Goal: Task Accomplishment & Management: Manage account settings

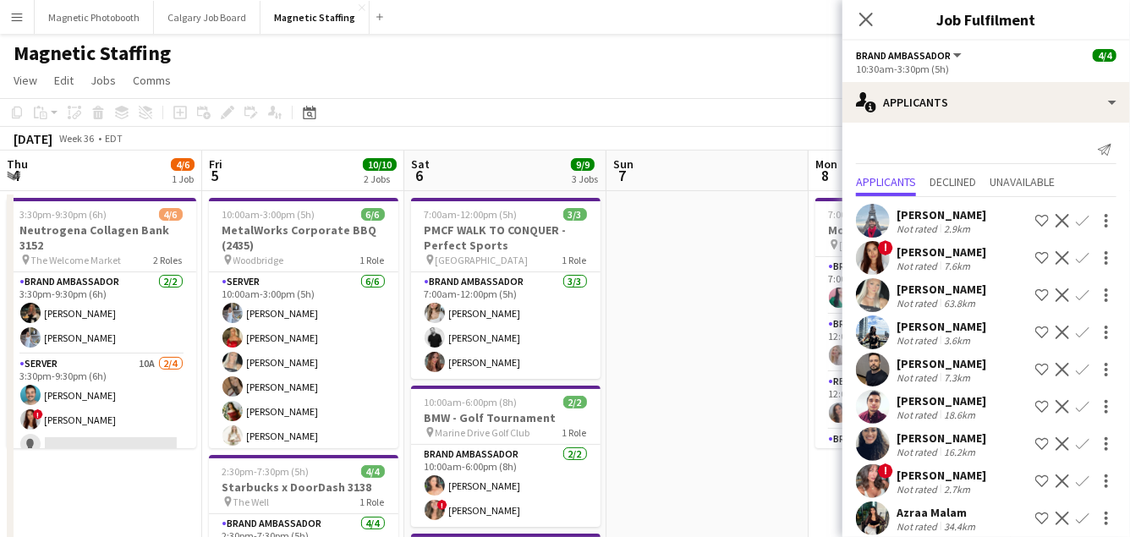
scroll to position [0, 440]
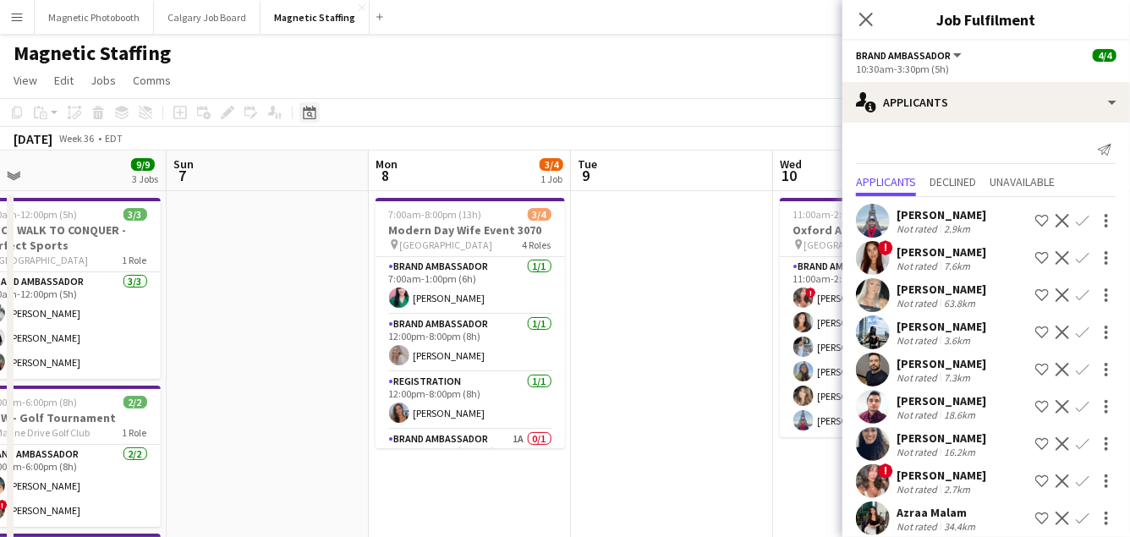
click at [311, 114] on icon at bounding box center [310, 115] width 6 height 6
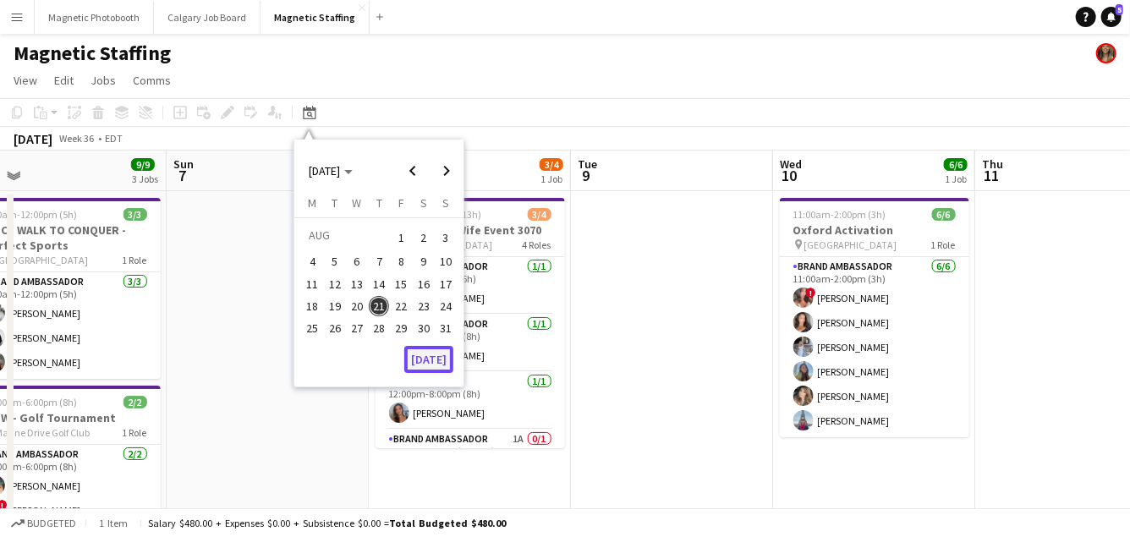
click at [429, 354] on button "[DATE]" at bounding box center [428, 359] width 49 height 27
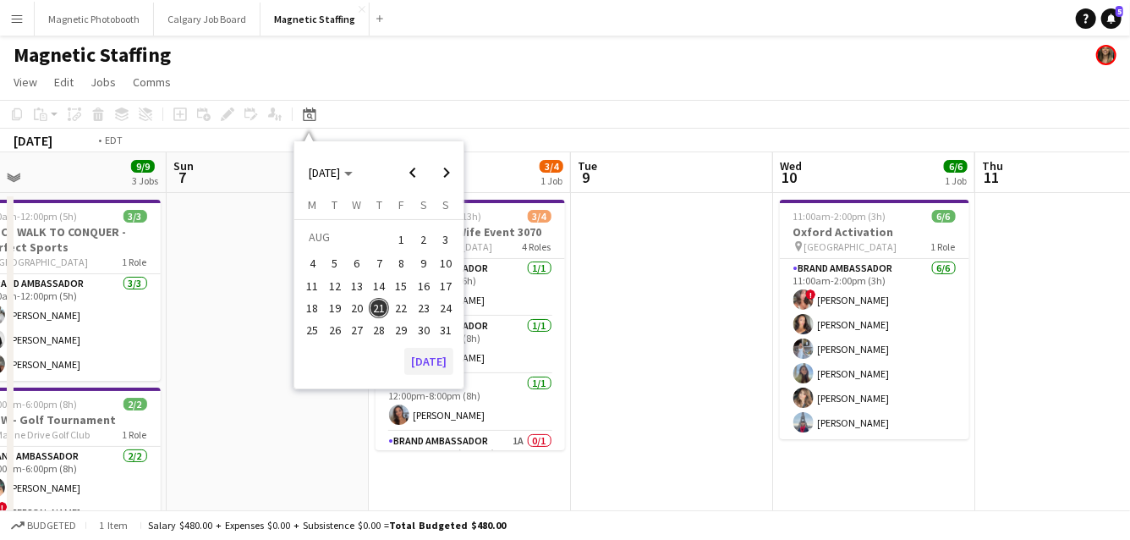
scroll to position [0, 581]
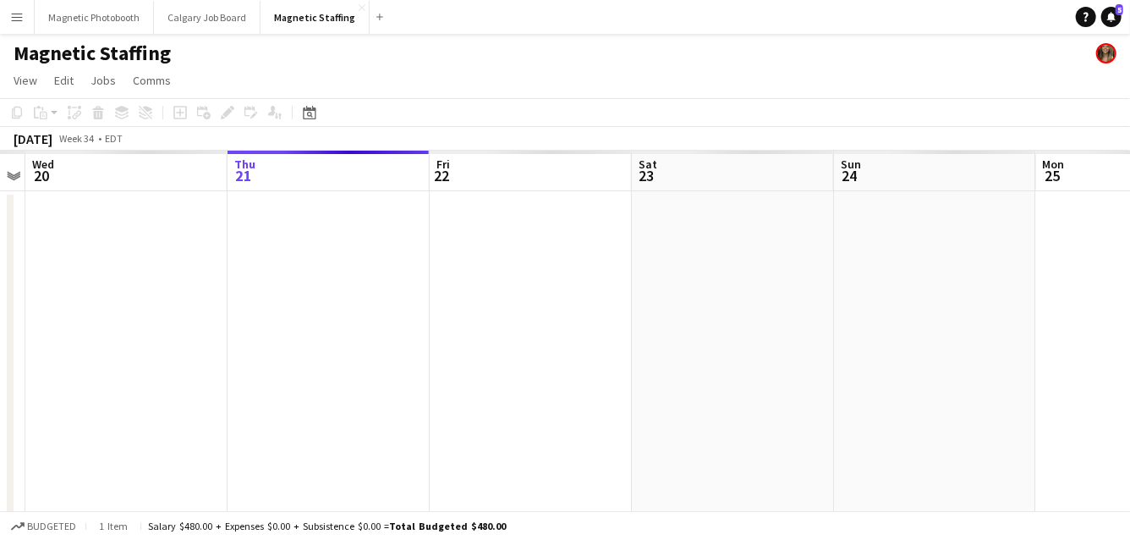
click at [437, 371] on app-date-cell at bounding box center [531, 492] width 202 height 602
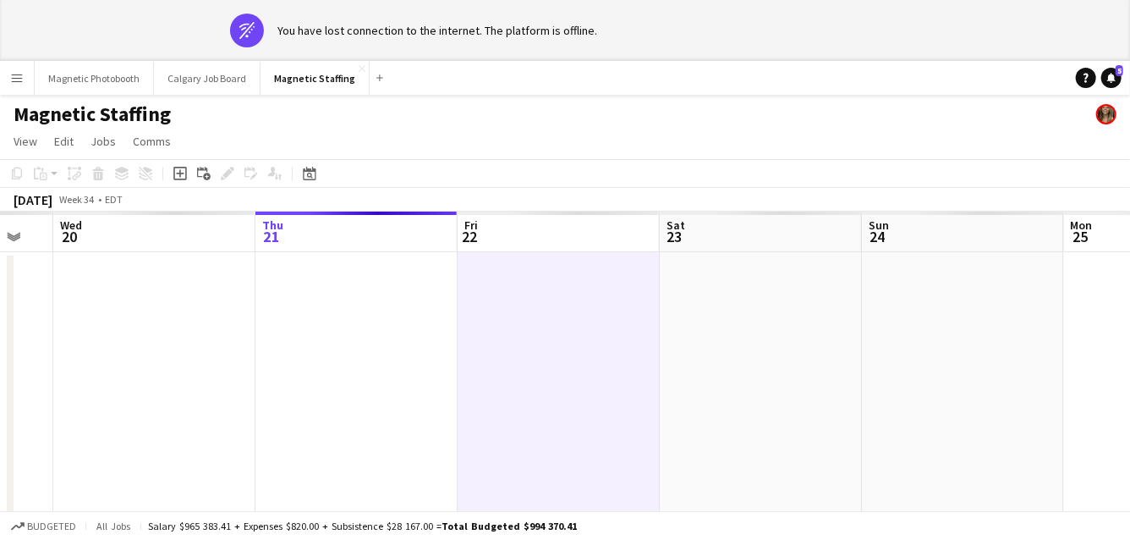
drag, startPoint x: 704, startPoint y: 336, endPoint x: 117, endPoint y: 380, distance: 588.9
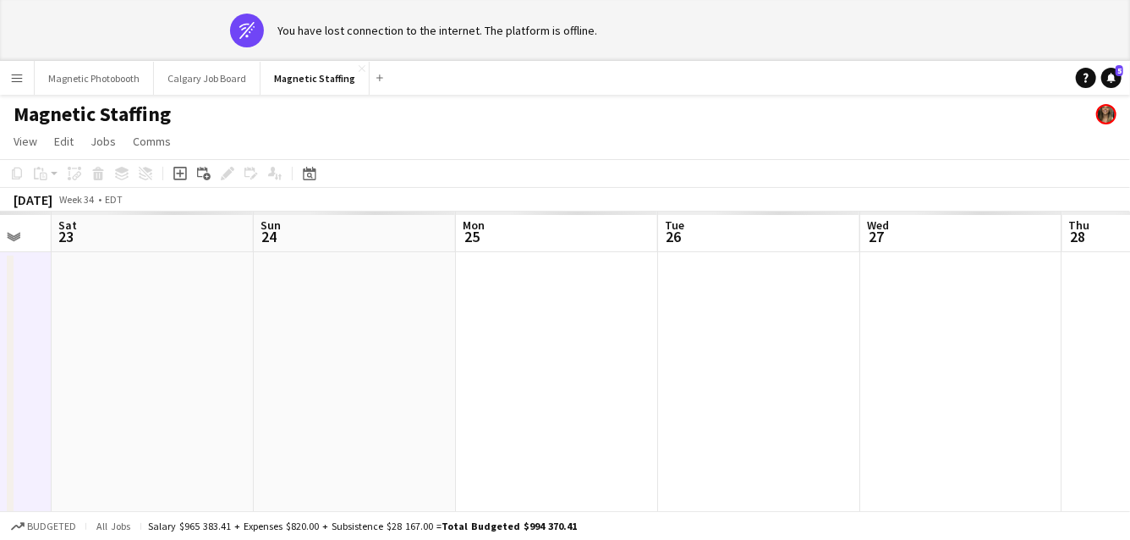
scroll to position [0, 555]
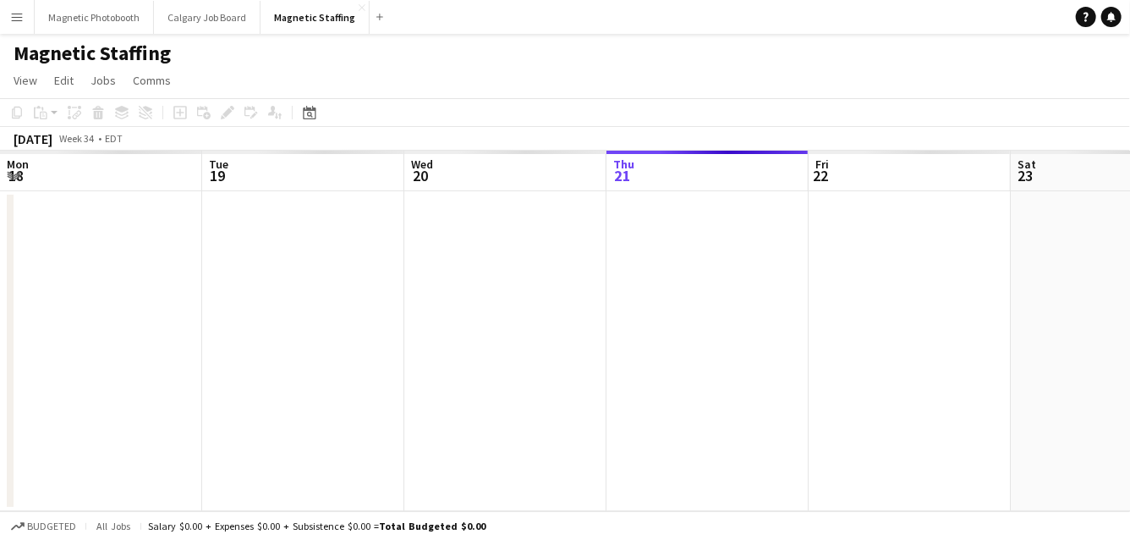
scroll to position [0, 404]
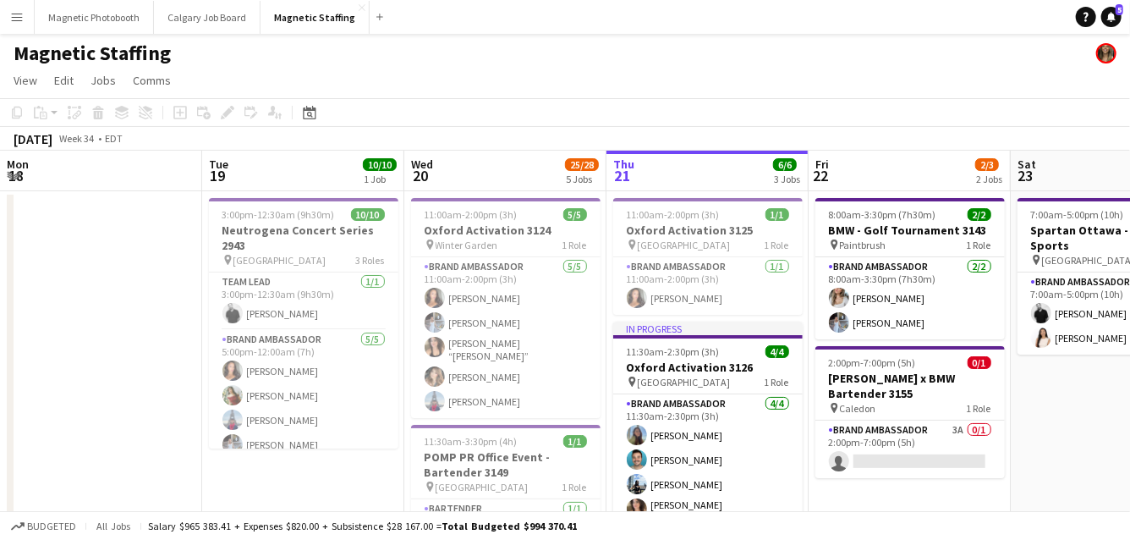
scroll to position [0, 404]
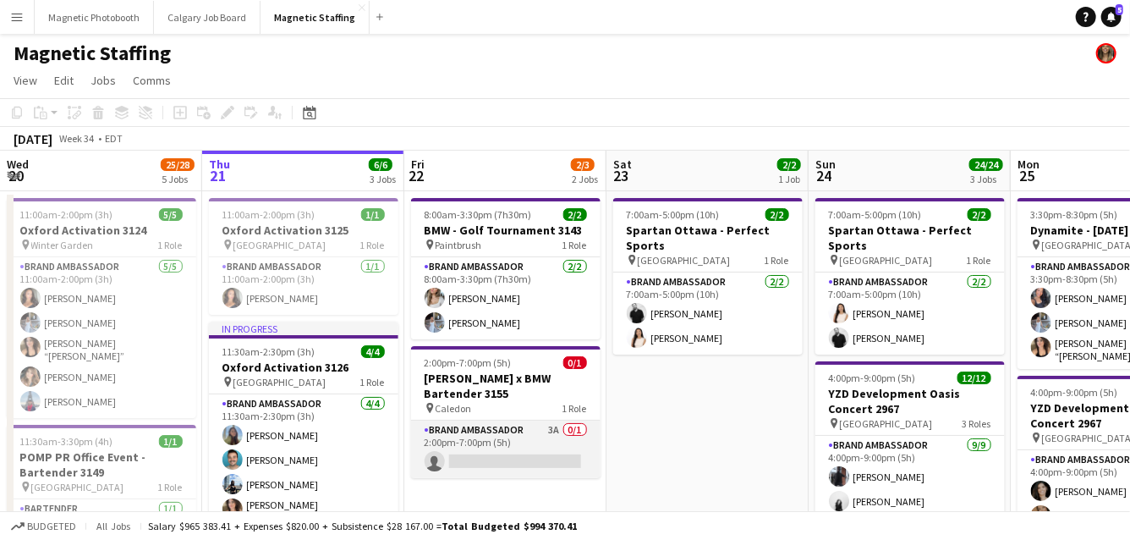
click at [488, 440] on app-card-role "Brand Ambassador 3A 0/1 2:00pm-7:00pm (5h) single-neutral-actions" at bounding box center [506, 450] width 190 height 58
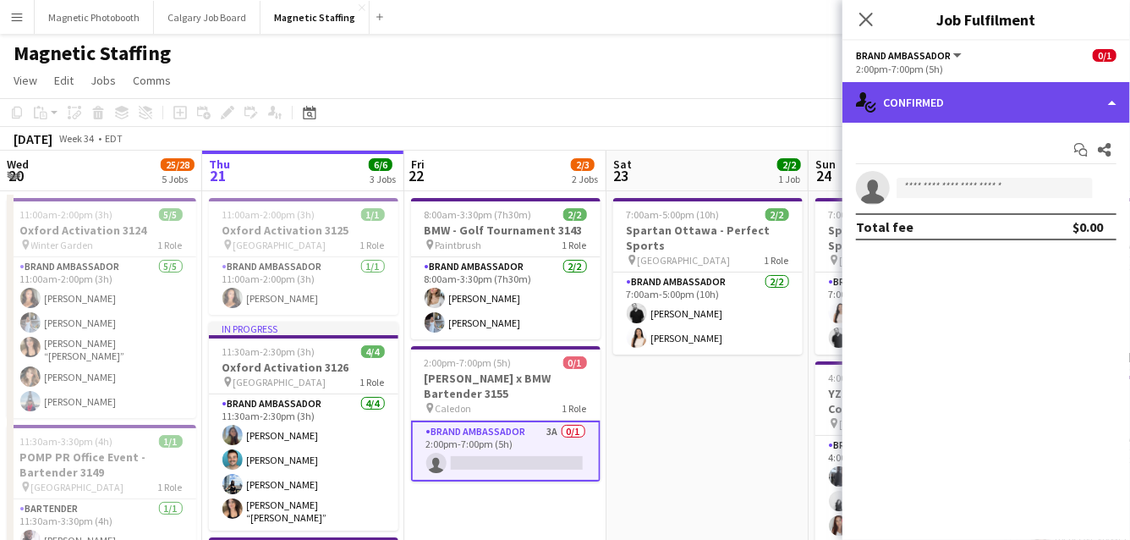
click at [968, 97] on div "single-neutral-actions-check-2 Confirmed" at bounding box center [987, 102] width 288 height 41
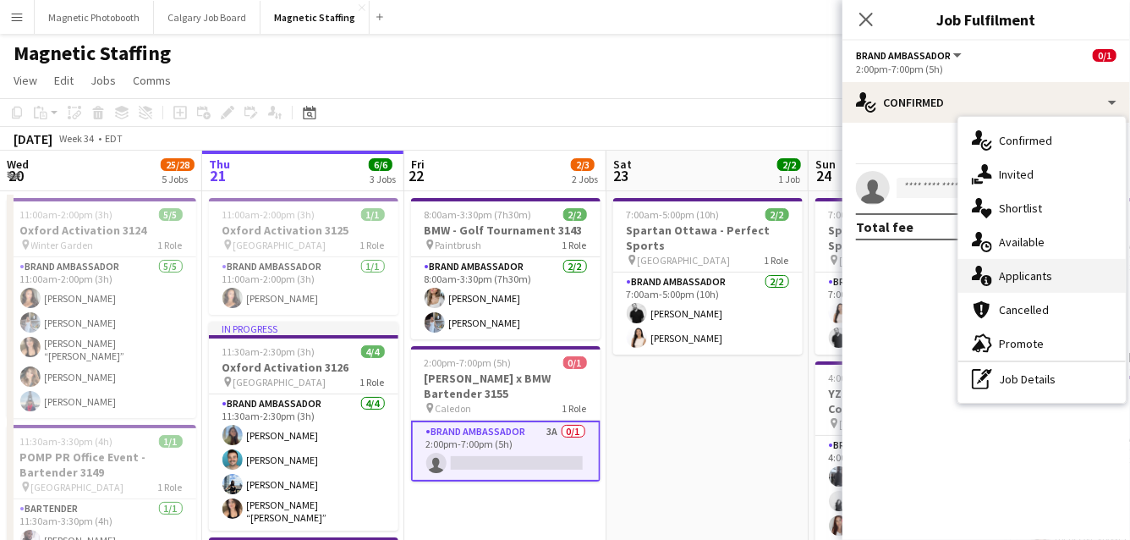
click at [987, 277] on icon "single-neutral-actions-information" at bounding box center [982, 276] width 20 height 20
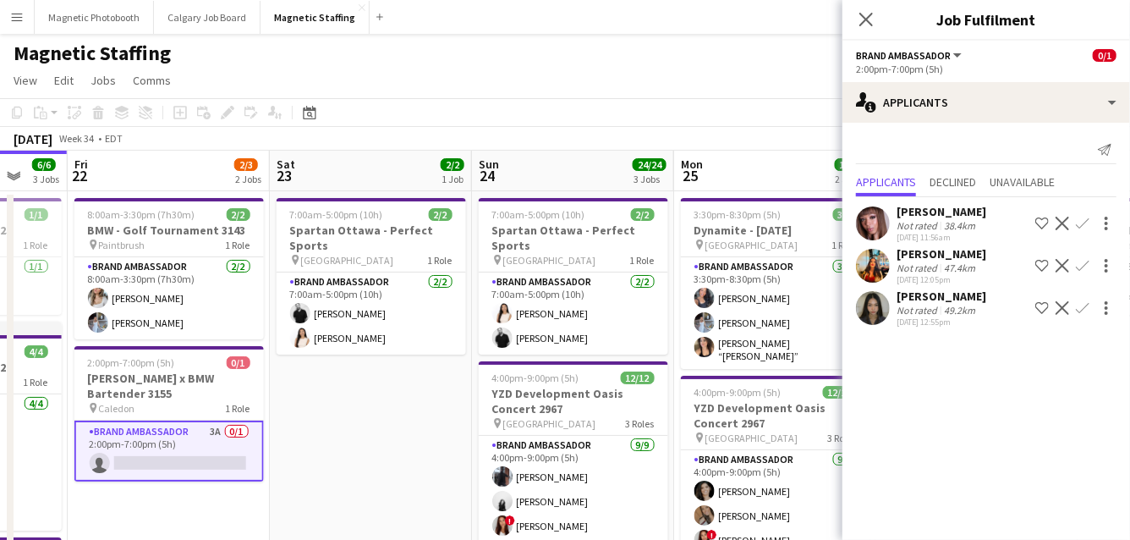
drag, startPoint x: 100, startPoint y: 316, endPoint x: 5, endPoint y: 353, distance: 101.5
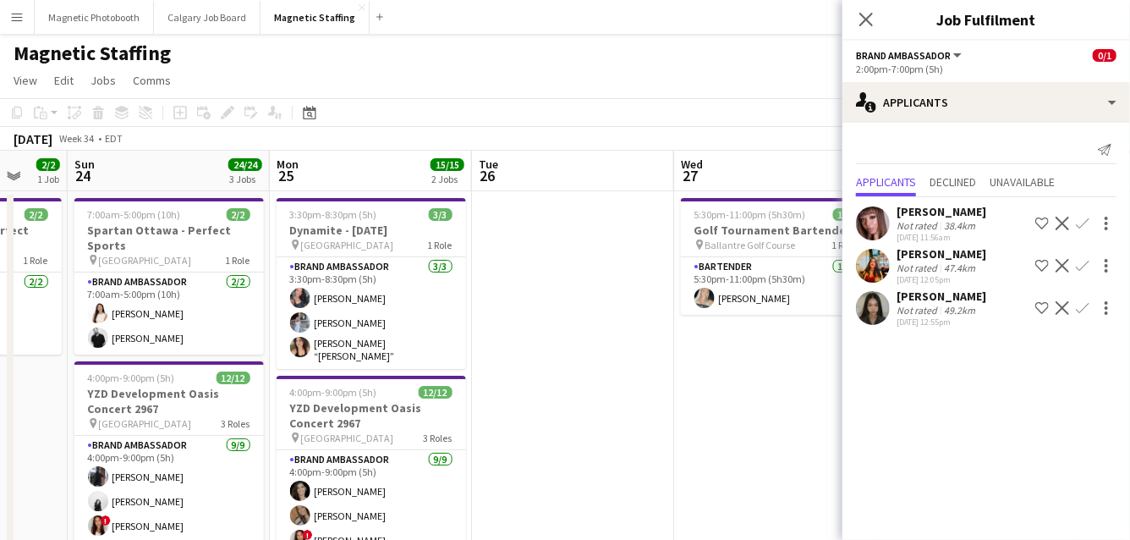
scroll to position [0, 409]
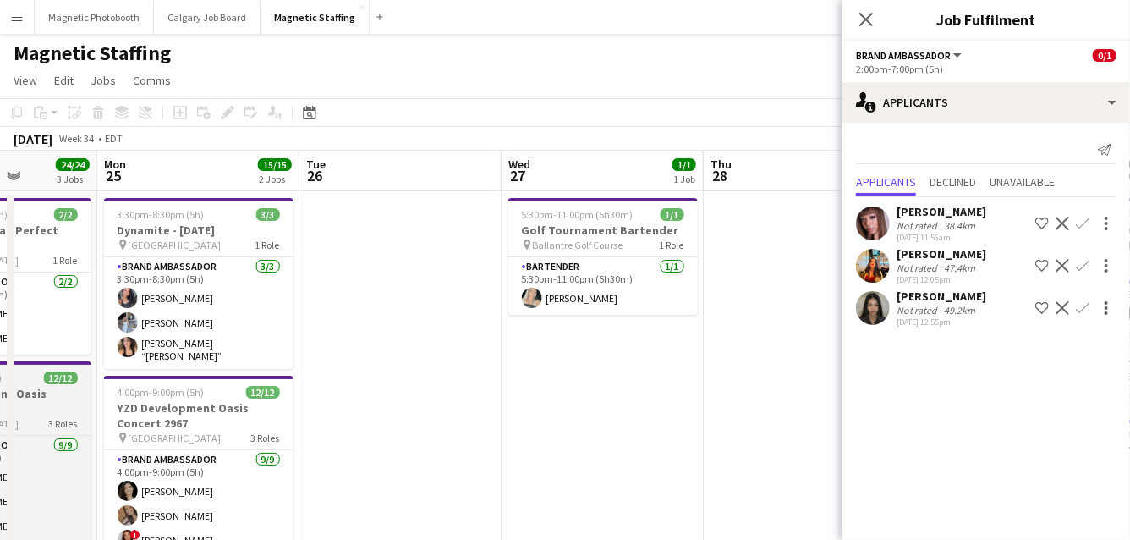
drag, startPoint x: 480, startPoint y: 344, endPoint x: 66, endPoint y: 410, distance: 419.1
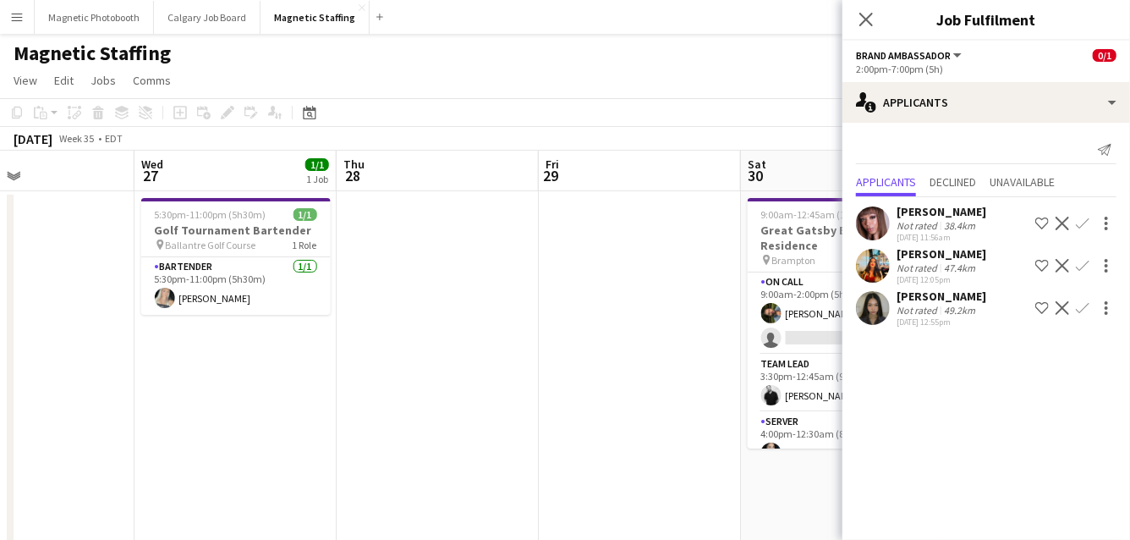
drag, startPoint x: 381, startPoint y: 381, endPoint x: 0, endPoint y: 382, distance: 380.8
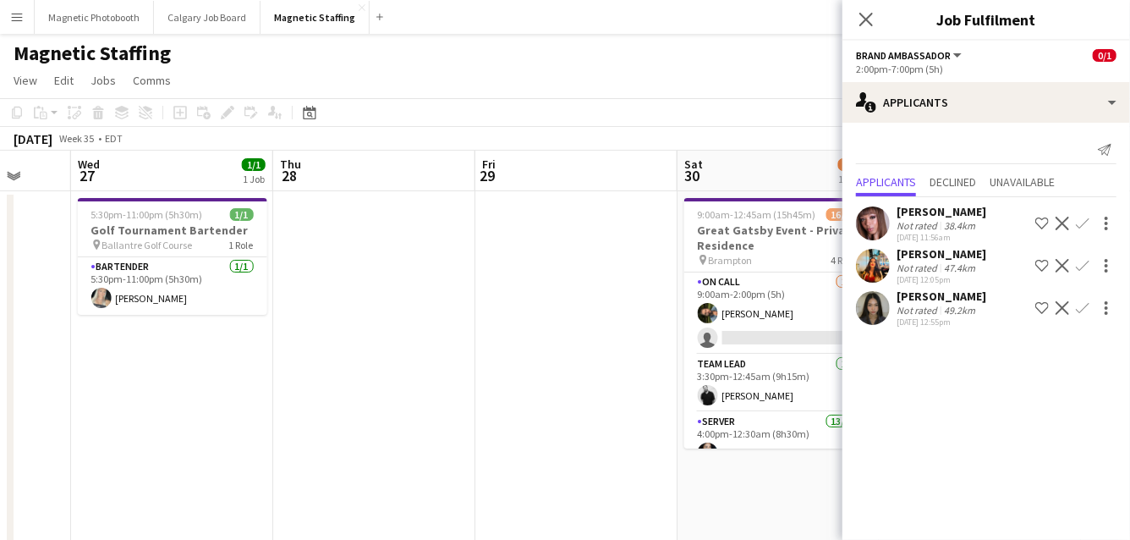
drag, startPoint x: 465, startPoint y: 345, endPoint x: 0, endPoint y: 350, distance: 465.4
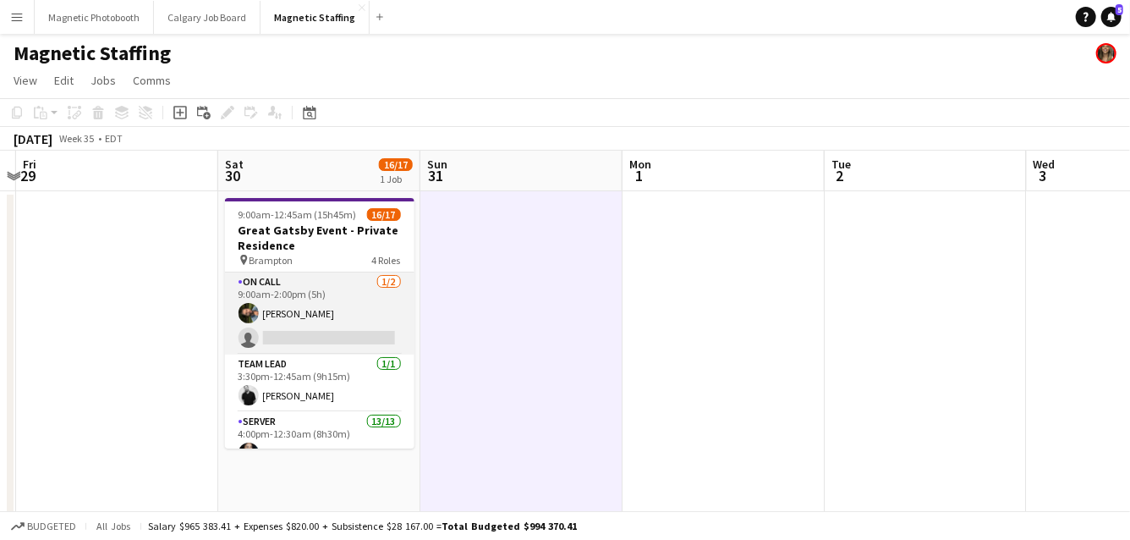
click at [313, 324] on app-card-role "On Call 1/2 9:00am-2:00pm (5h) Mohamad Nassabain single-neutral-actions" at bounding box center [320, 313] width 190 height 82
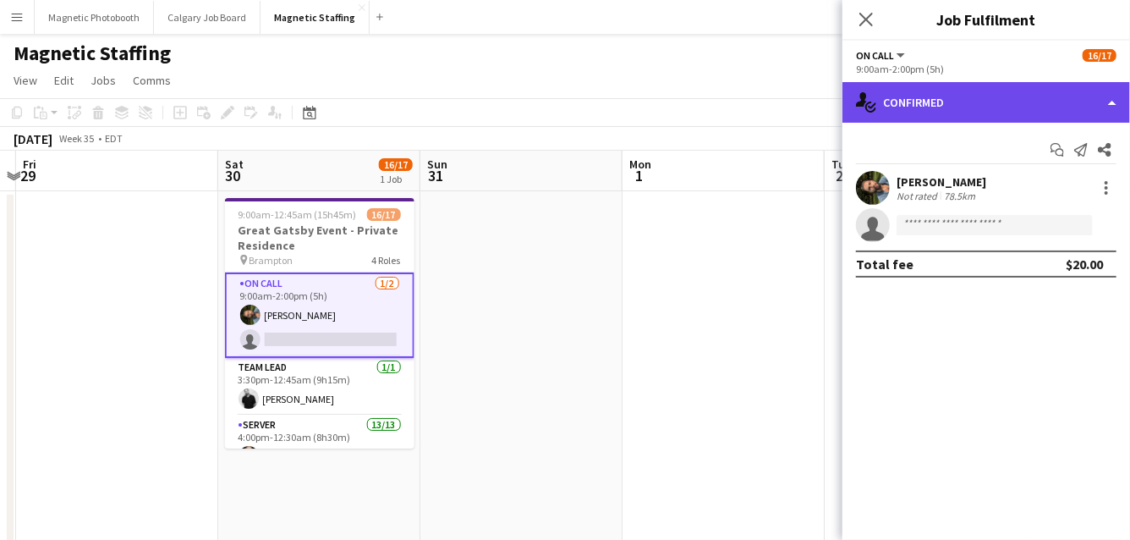
click at [927, 114] on div "single-neutral-actions-check-2 Confirmed" at bounding box center [987, 102] width 288 height 41
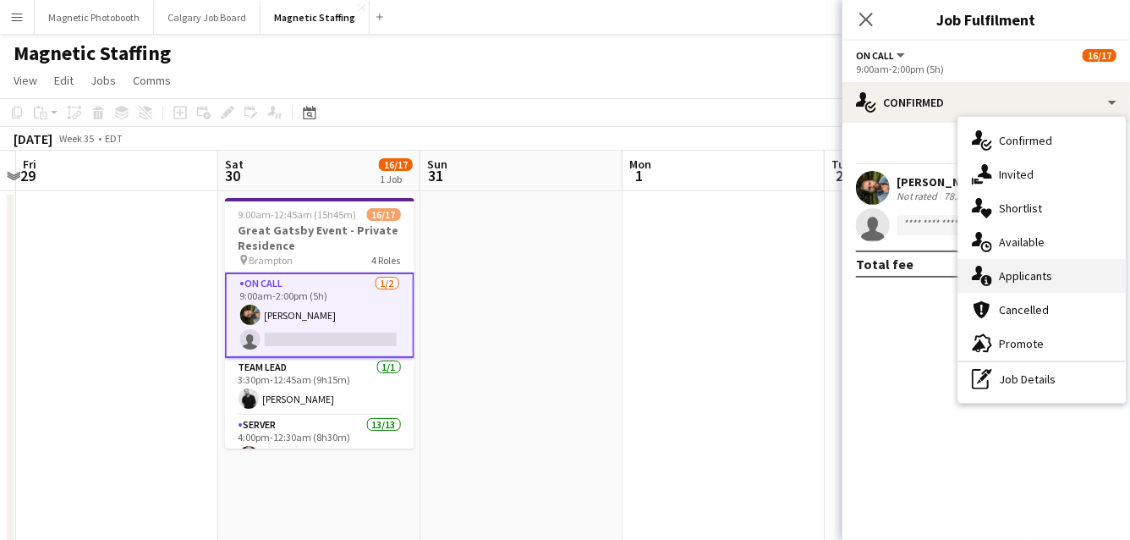
click at [975, 265] on div "single-neutral-actions-information Applicants" at bounding box center [1043, 276] width 168 height 34
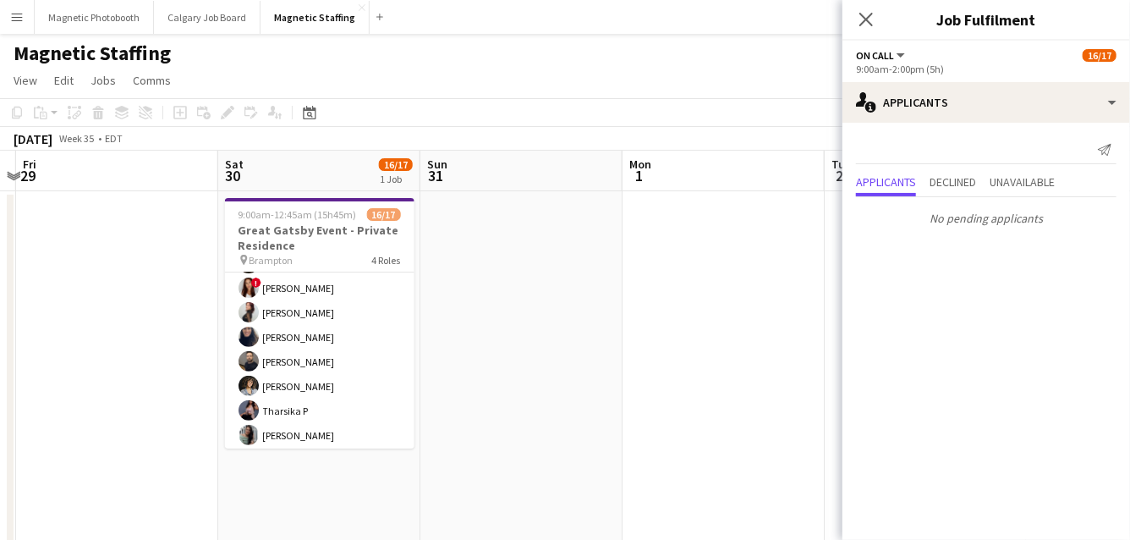
click at [300, 374] on app-card-role "Server 13/13 4:00pm-12:30am (8h30m) Cassandra Tari Katherine Lasso Niloofar Mal…" at bounding box center [320, 276] width 190 height 352
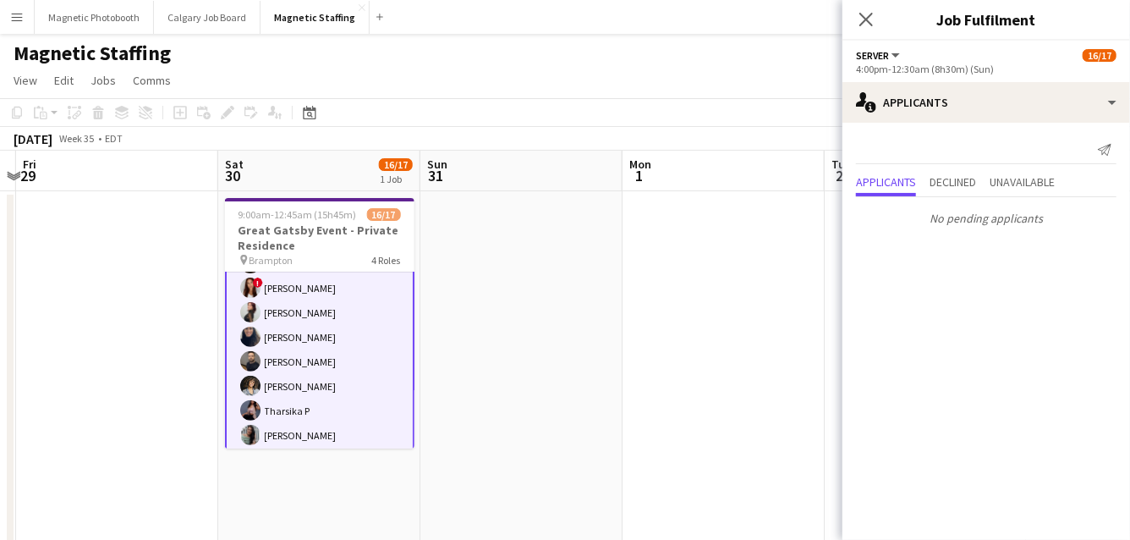
scroll to position [376, 0]
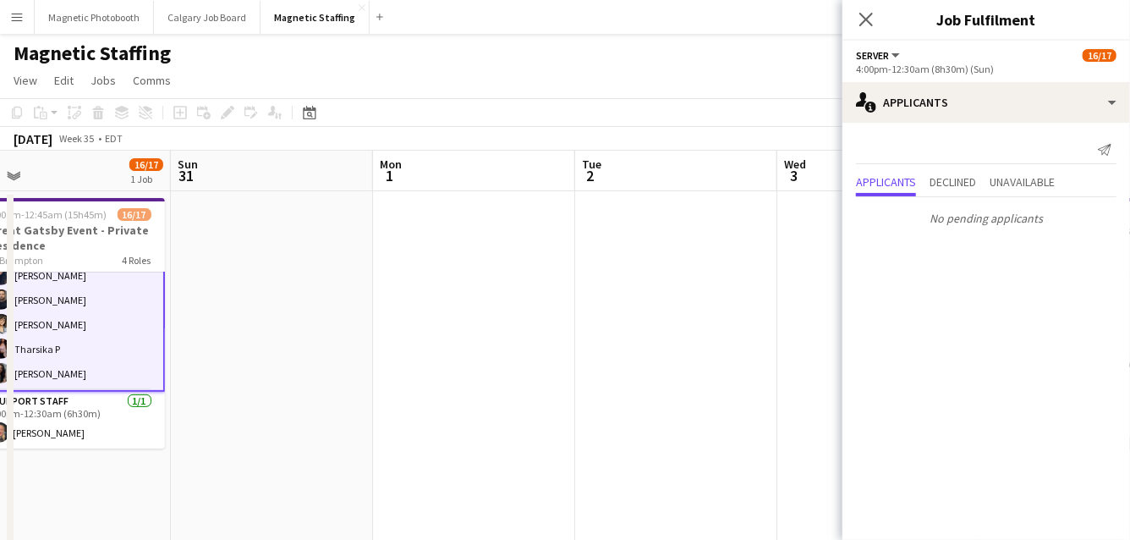
drag, startPoint x: 431, startPoint y: 415, endPoint x: 73, endPoint y: 443, distance: 359.0
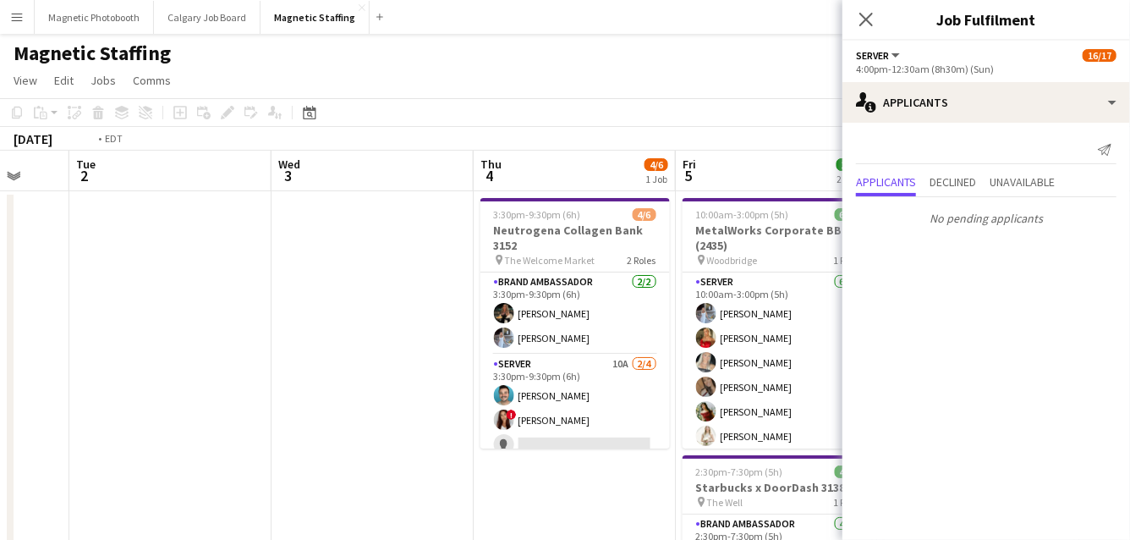
drag, startPoint x: 651, startPoint y: 367, endPoint x: 297, endPoint y: 388, distance: 354.3
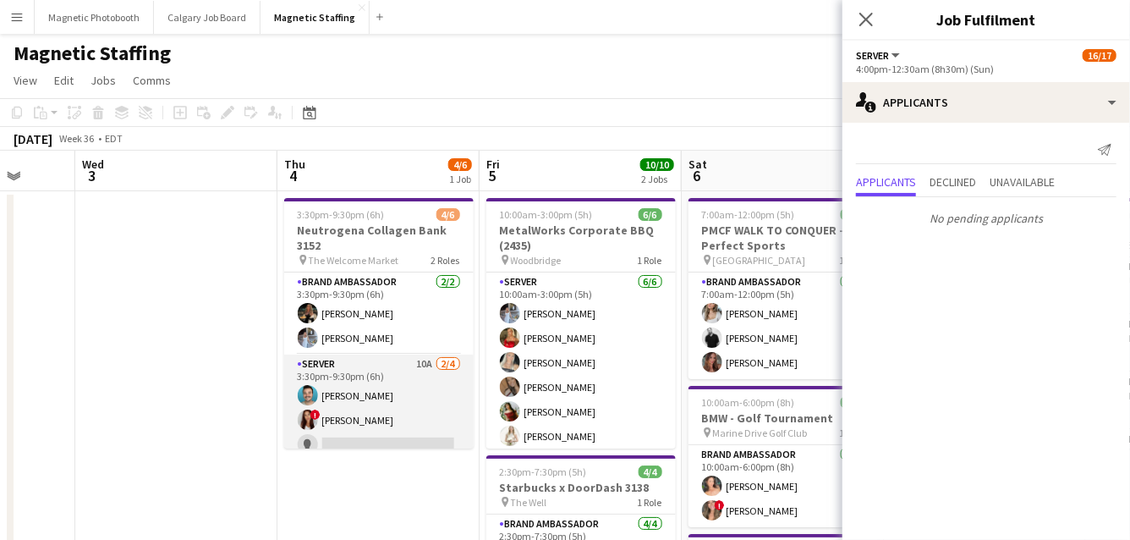
click at [314, 410] on span "!" at bounding box center [316, 415] width 10 height 10
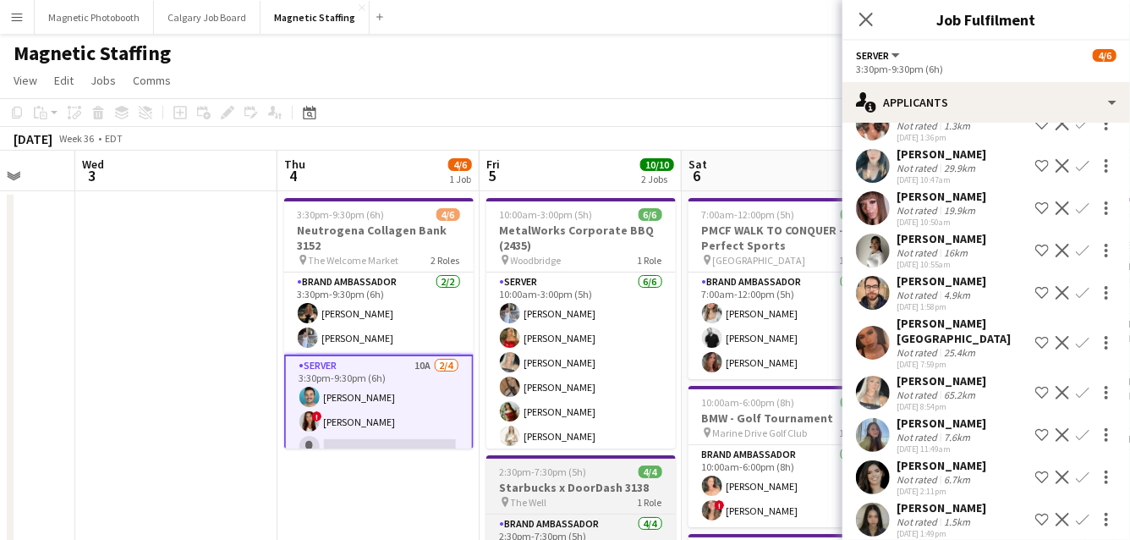
scroll to position [393, 0]
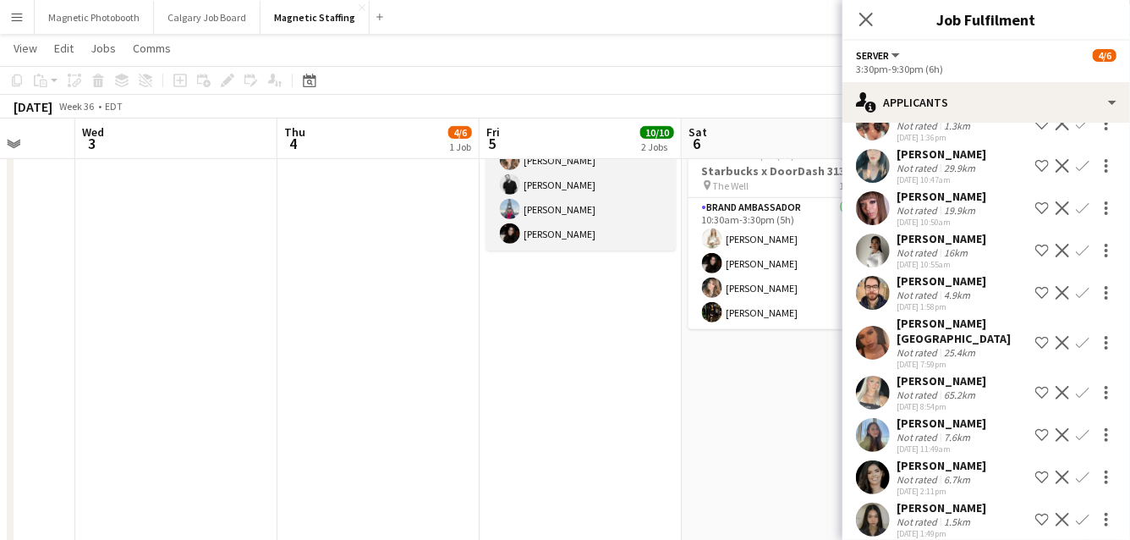
click at [534, 222] on app-card-role "Brand Ambassador 4/4 2:30pm-7:30pm (5h) Cassie Sanchez jean-philippe roy Luccas…" at bounding box center [582, 184] width 190 height 131
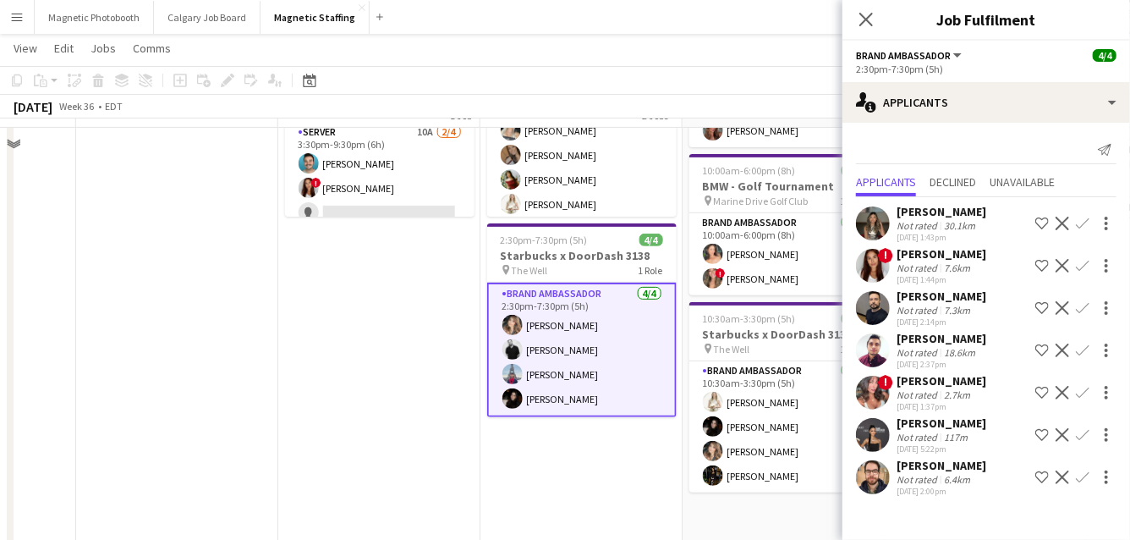
scroll to position [169, 0]
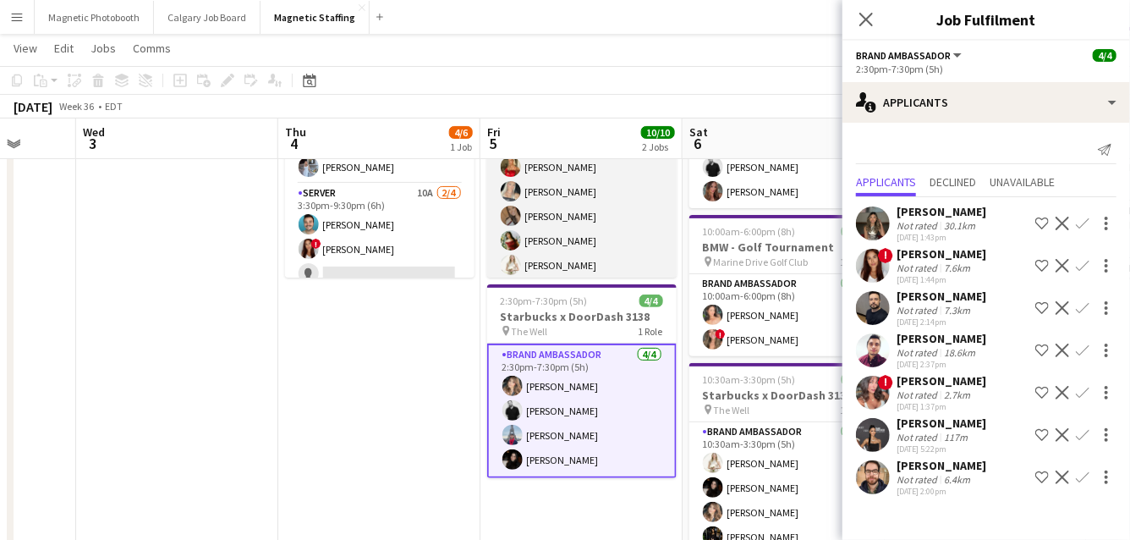
click at [557, 228] on app-card-role "Server 6/6 10:00am-3:00pm (5h) Heather Siemonsen Madi Booth Maija Dekoker erica…" at bounding box center [582, 192] width 190 height 180
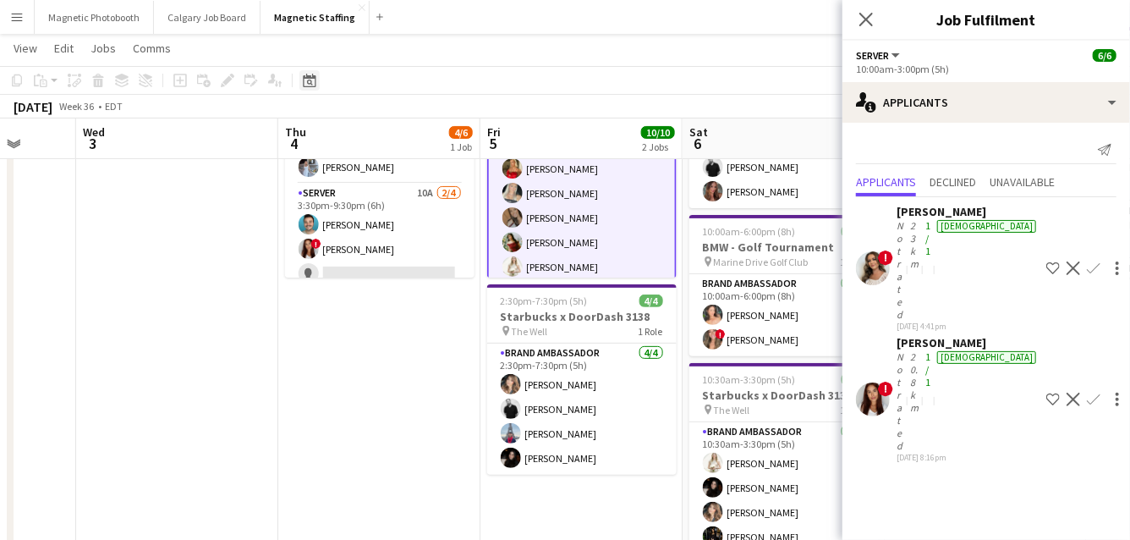
click at [306, 86] on div "Date picker" at bounding box center [310, 80] width 20 height 20
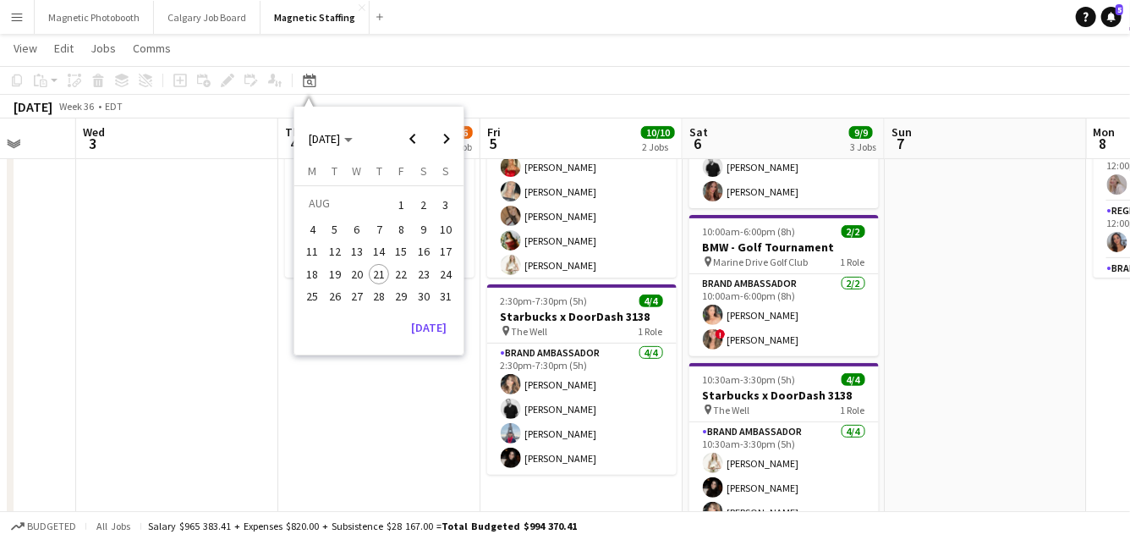
click at [407, 231] on span "8" at bounding box center [402, 229] width 20 height 20
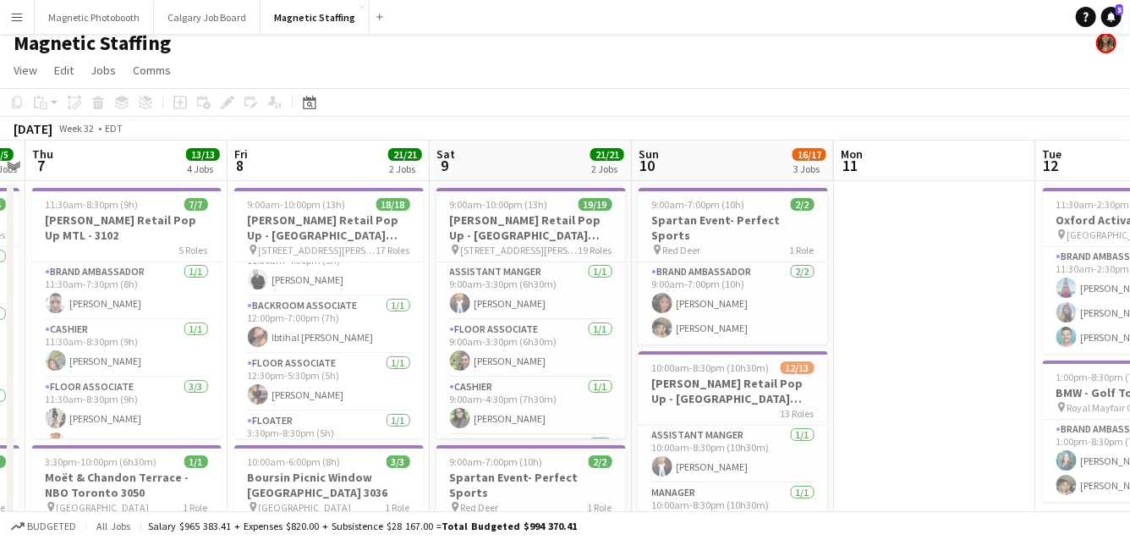
scroll to position [375, 0]
click at [334, 329] on app-card-role "Floater 1/1 11:30am-4:30pm (5h) jean-philippe roy" at bounding box center [329, 324] width 190 height 58
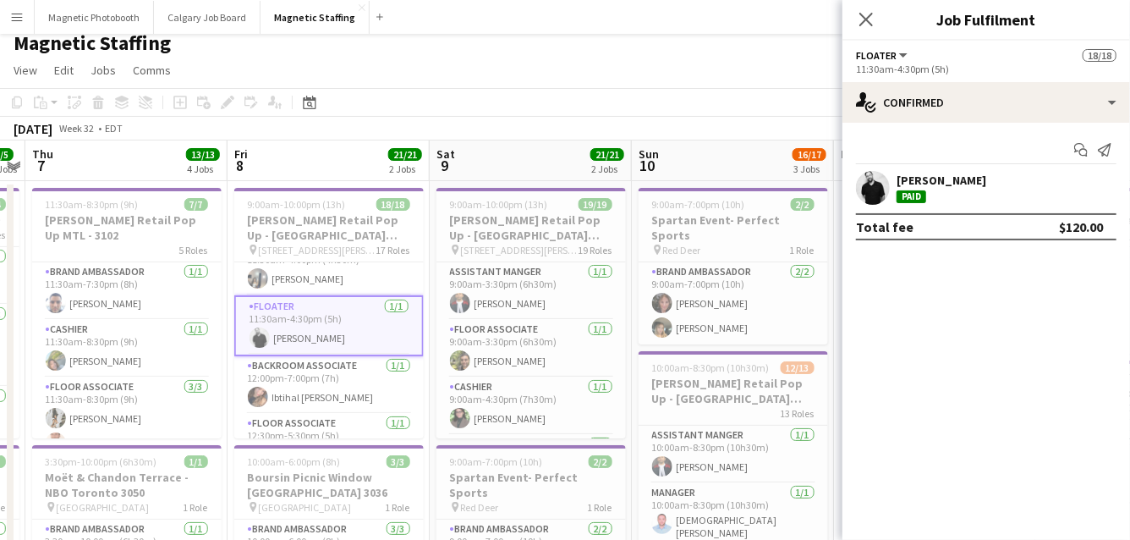
click at [882, 202] on div at bounding box center [873, 188] width 34 height 34
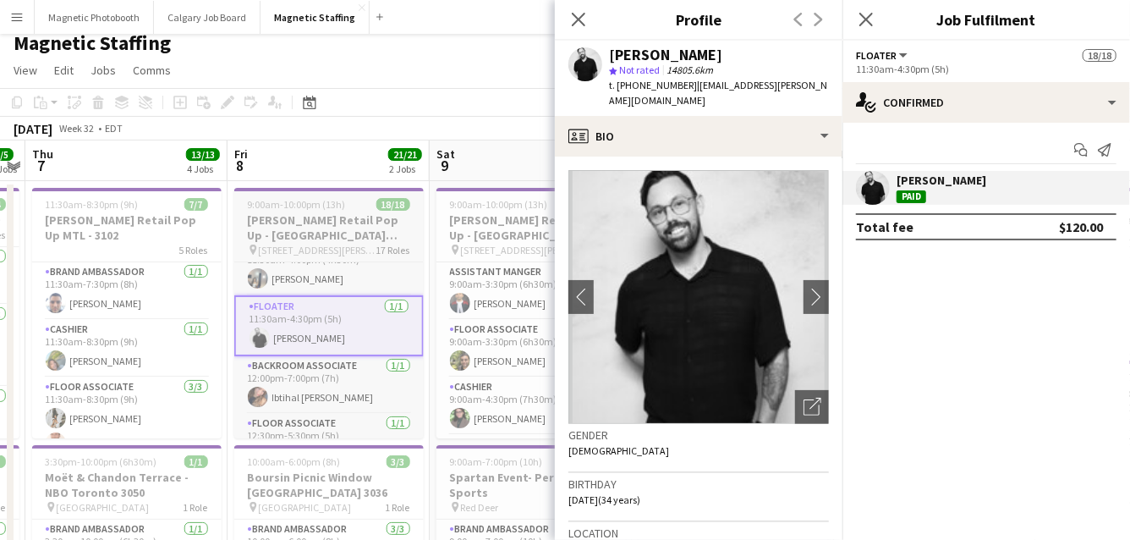
click at [328, 233] on h3 "Shein Retail Pop Up - Montreal 3060" at bounding box center [329, 227] width 190 height 30
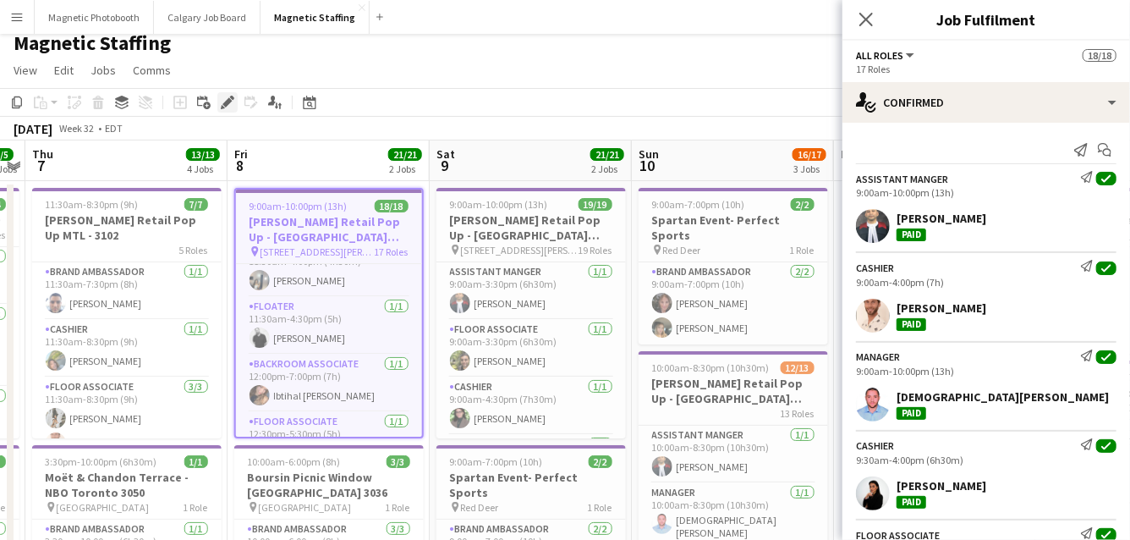
click at [228, 101] on icon at bounding box center [227, 102] width 9 height 9
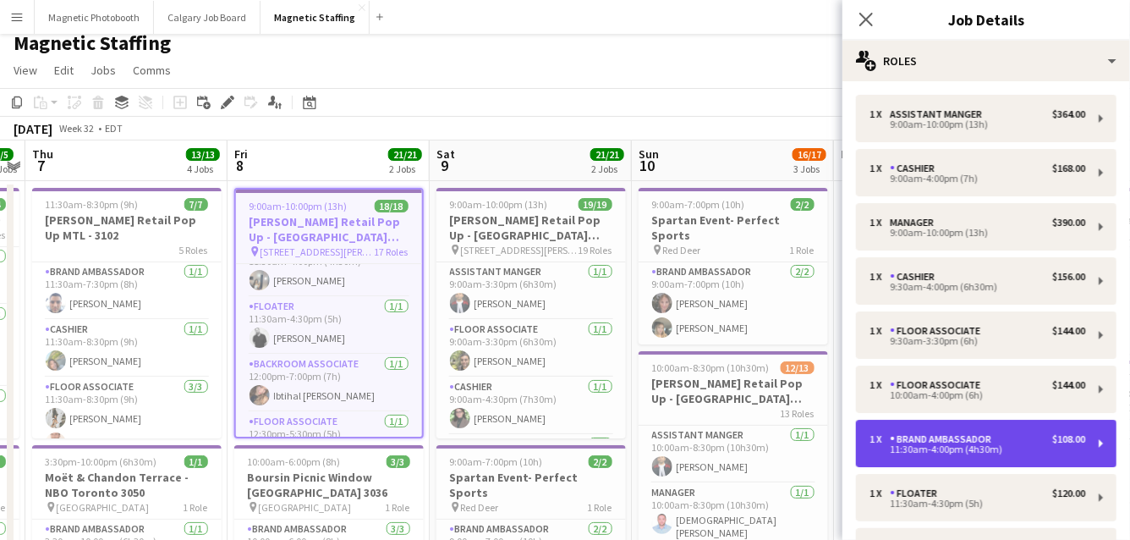
click at [895, 451] on div "11:30am-4:00pm (4h30m)" at bounding box center [978, 449] width 216 height 8
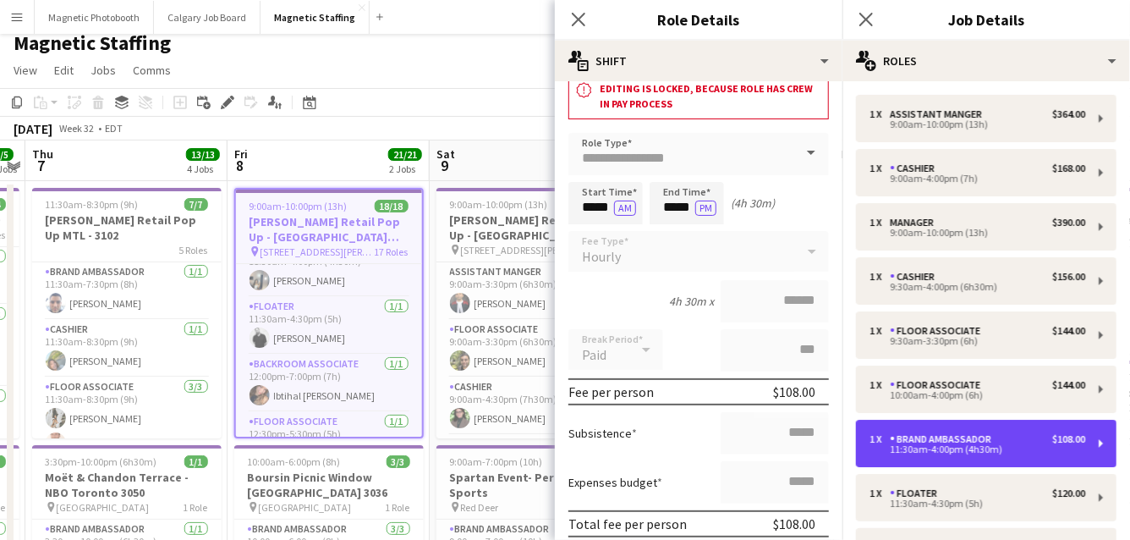
scroll to position [34, 0]
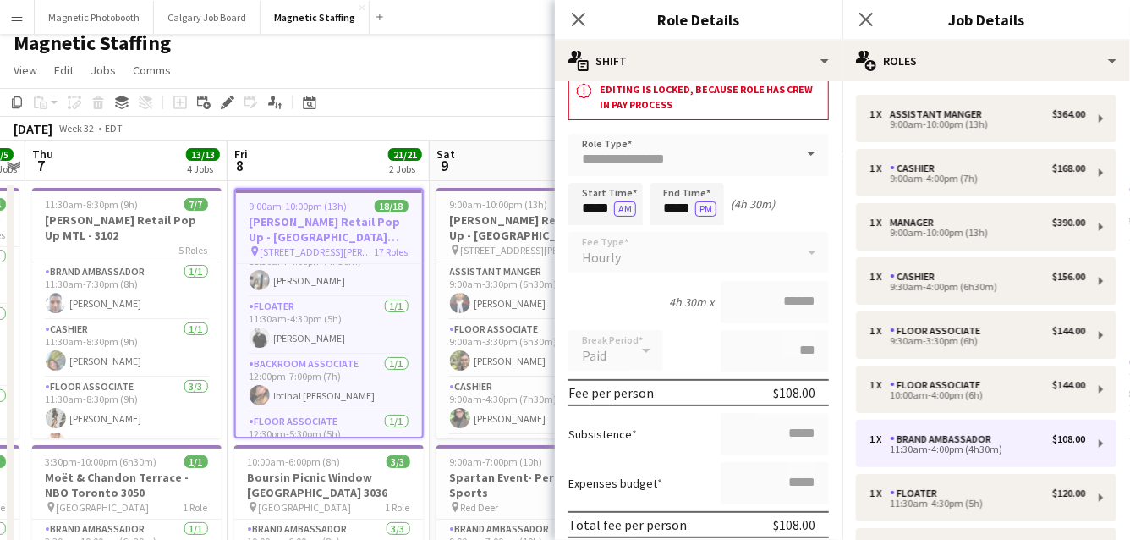
click at [505, 113] on app-toolbar "Copy Paste Paste Command V Paste with crew Command Shift V Paste linked Job Del…" at bounding box center [565, 102] width 1130 height 29
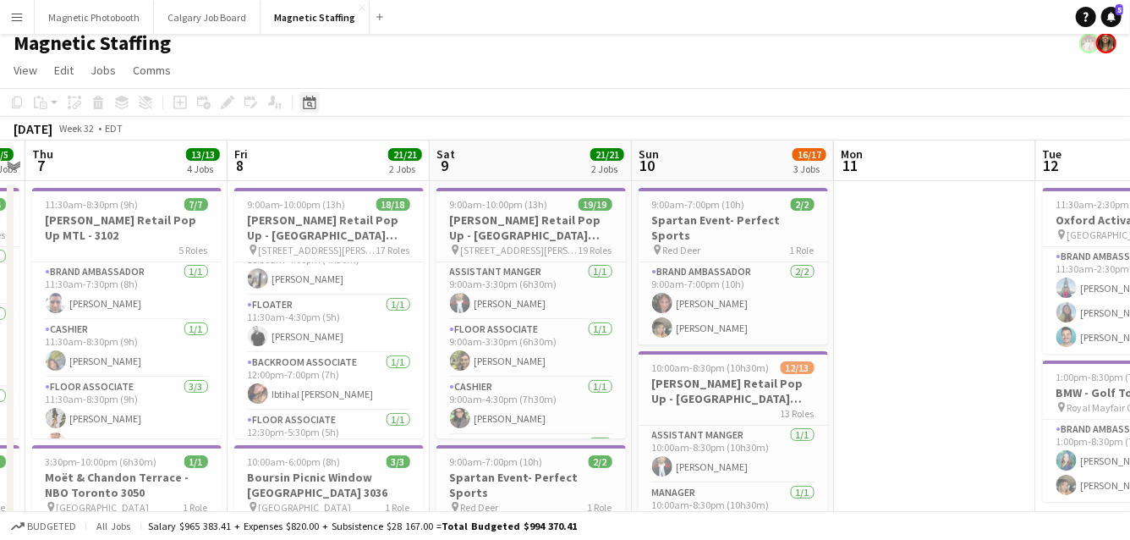
click at [303, 102] on icon at bounding box center [309, 103] width 13 height 14
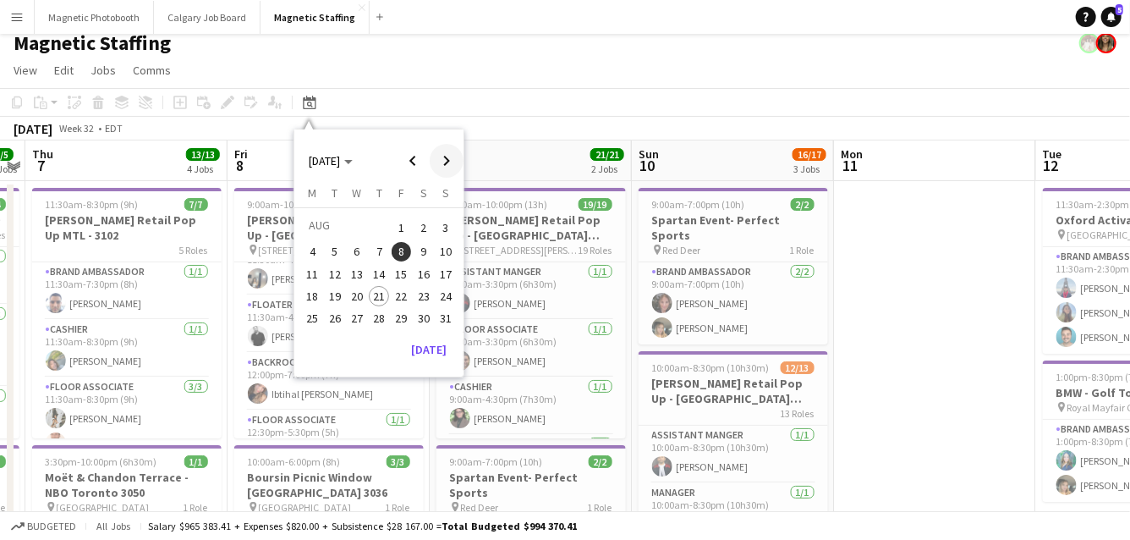
click at [443, 161] on span "Next month" at bounding box center [447, 161] width 34 height 34
click at [420, 314] on span "27" at bounding box center [424, 314] width 20 height 20
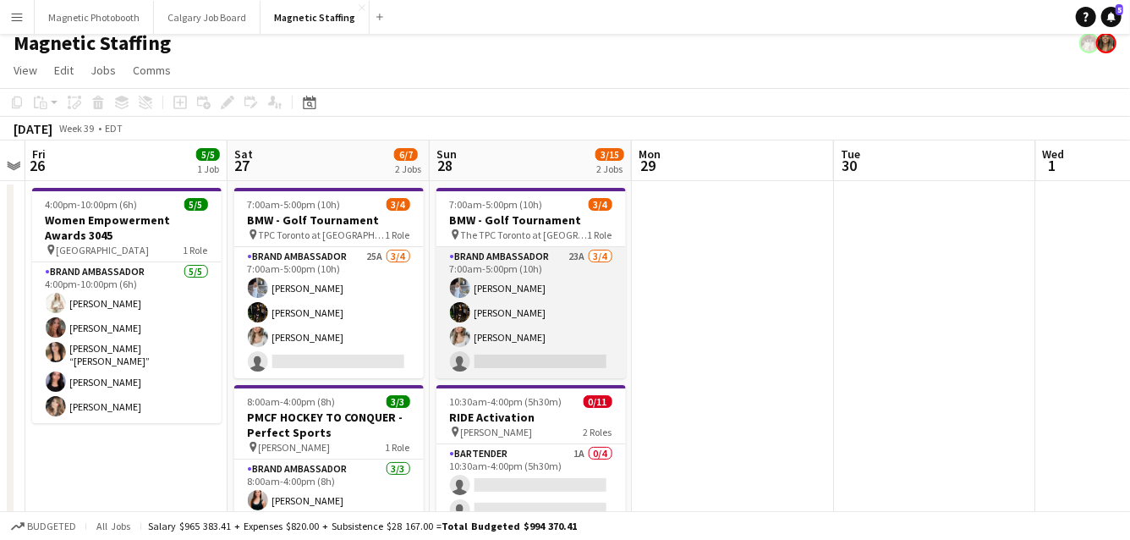
click at [508, 328] on app-card-role "Brand Ambassador 23A 3/4 7:00am-5:00pm (10h) Heather Siemonsen Hanna Lee Sabrin…" at bounding box center [532, 312] width 190 height 131
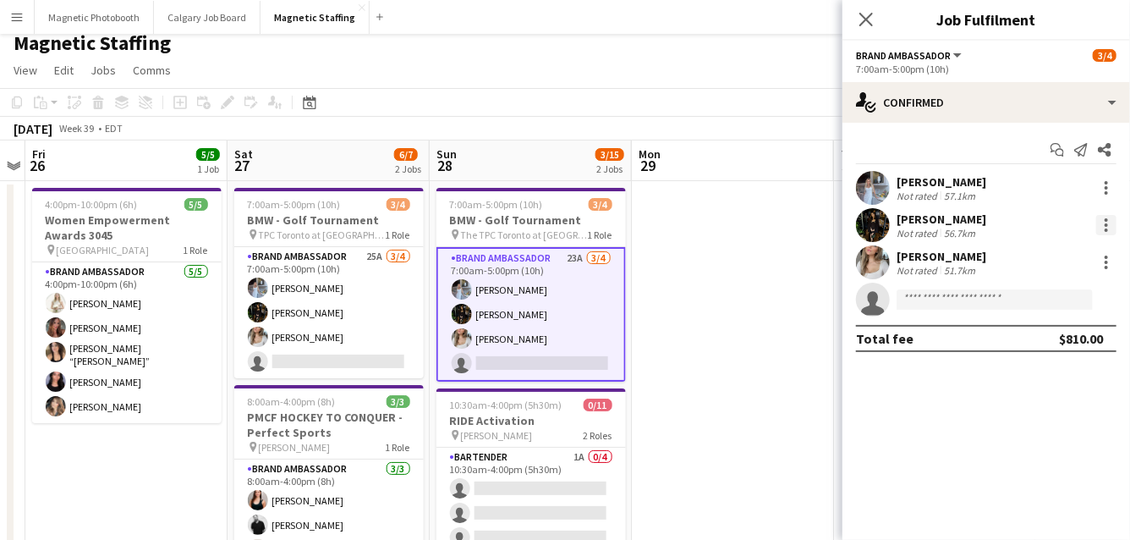
click at [1107, 231] on div at bounding box center [1106, 229] width 3 height 3
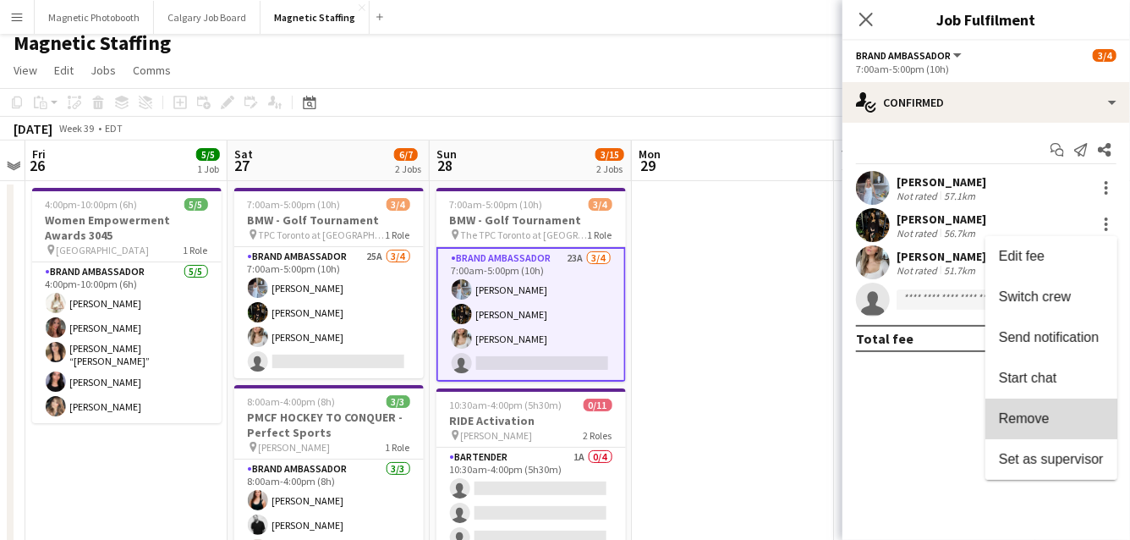
click at [1035, 410] on button "Remove" at bounding box center [1052, 419] width 132 height 41
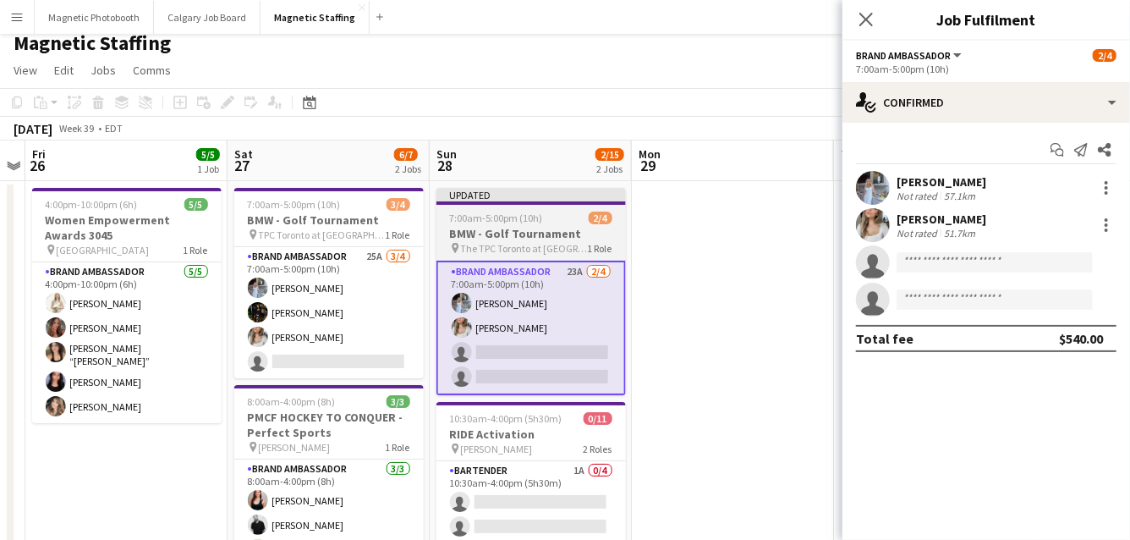
click at [550, 226] on h3 "BMW - Golf Tournament" at bounding box center [532, 233] width 190 height 15
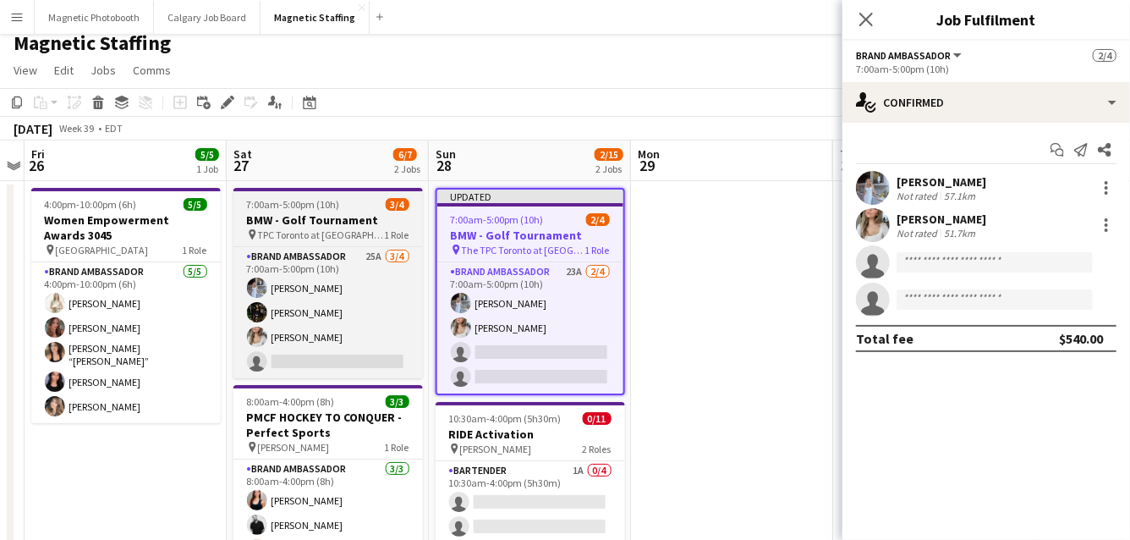
click at [279, 219] on h3 "BMW - Golf Tournament" at bounding box center [329, 219] width 190 height 15
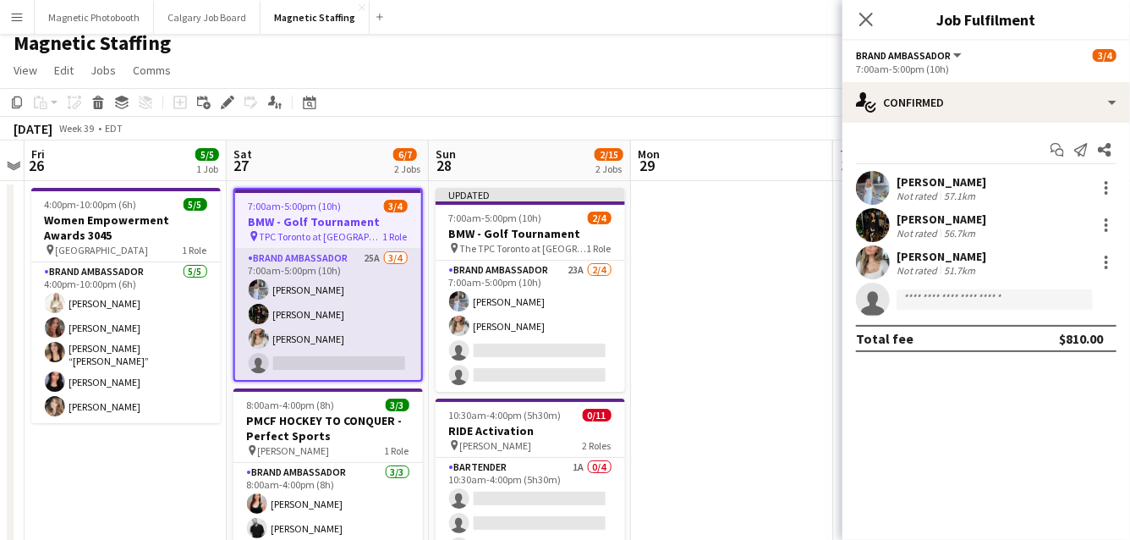
click at [294, 324] on app-card-role "Brand Ambassador 25A 3/4 7:00am-5:00pm (10h) Heather Siemonsen Hanna Lee Sabrin…" at bounding box center [328, 314] width 186 height 131
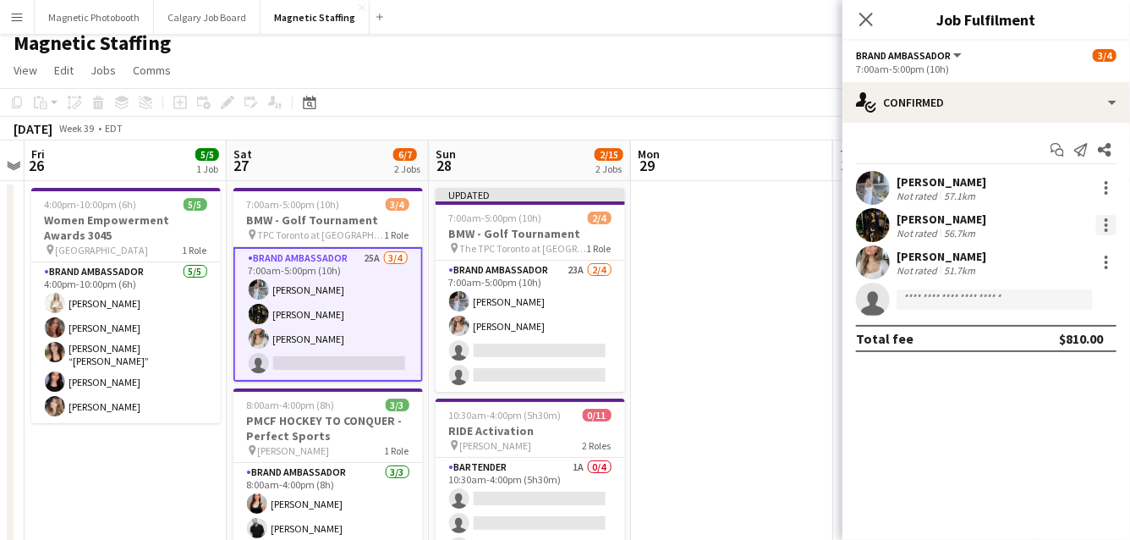
click at [1108, 223] on div at bounding box center [1107, 225] width 20 height 20
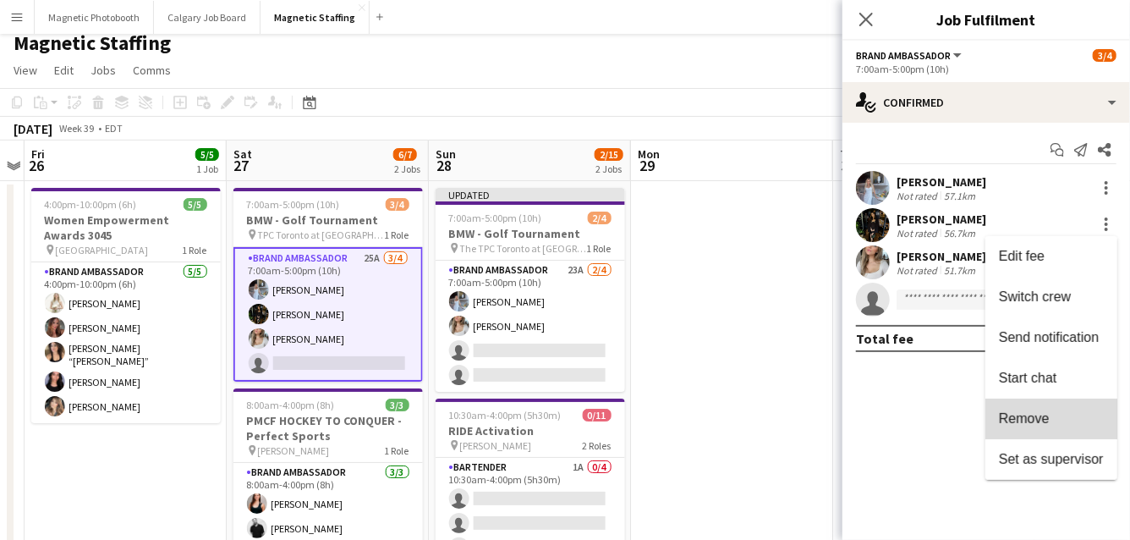
click at [1030, 424] on span "Remove" at bounding box center [1024, 418] width 51 height 14
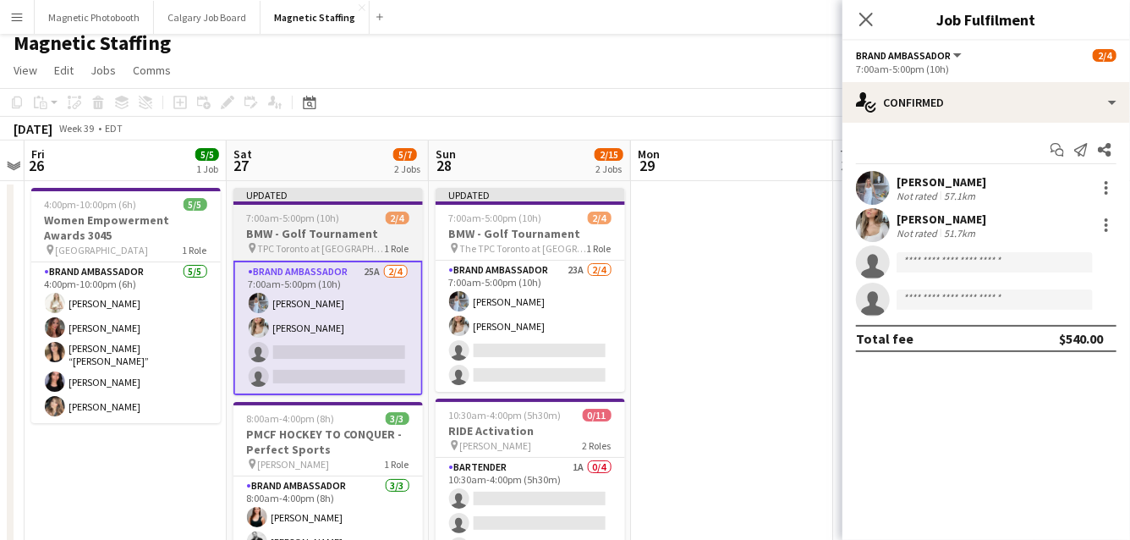
click at [334, 240] on app-job-card "Updated 7:00am-5:00pm (10h) 2/4 BMW - Golf Tournament pin TPC Toronto at Osprey…" at bounding box center [329, 291] width 190 height 207
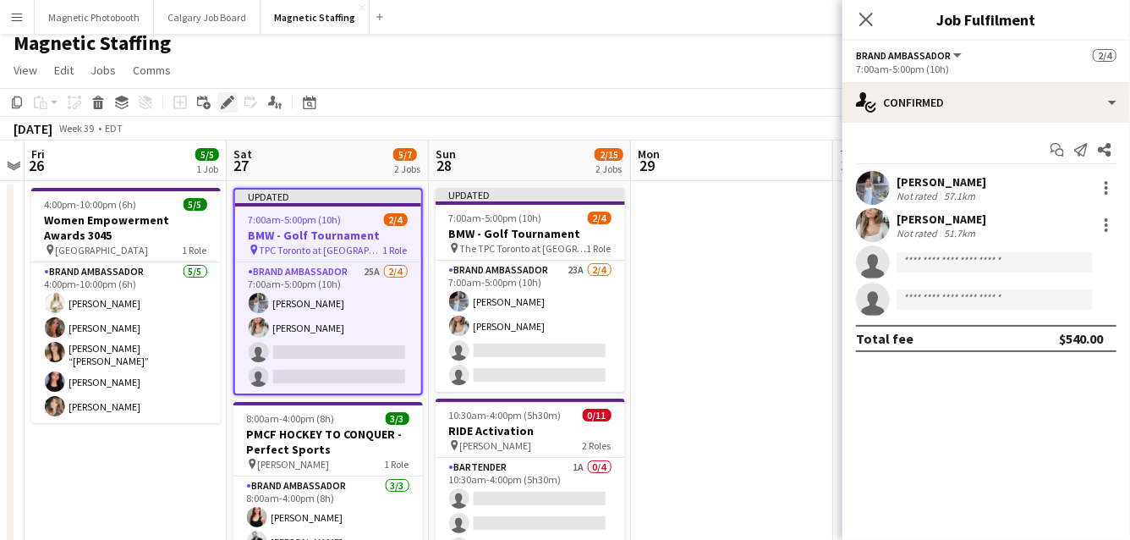
click at [224, 106] on icon at bounding box center [227, 102] width 9 height 9
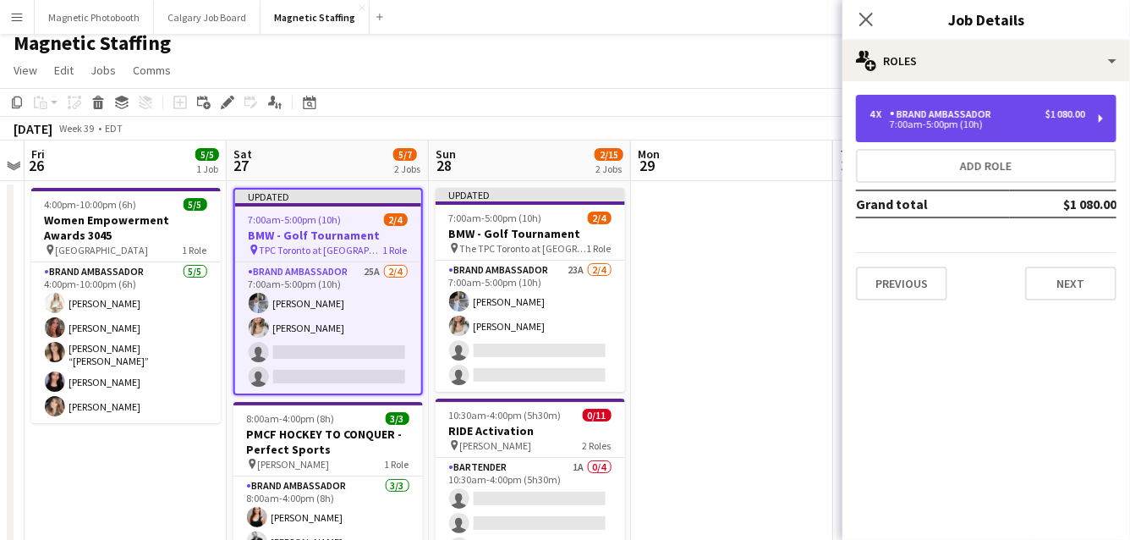
click at [992, 107] on div "4 x Brand Ambassador $1 080.00 7:00am-5:00pm (10h)" at bounding box center [986, 118] width 261 height 47
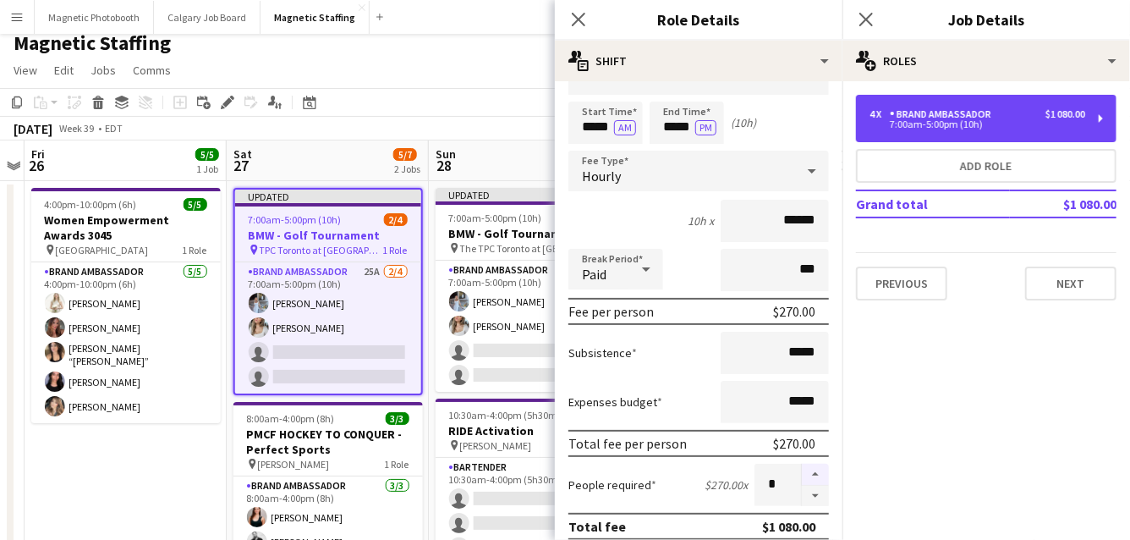
scroll to position [51, 0]
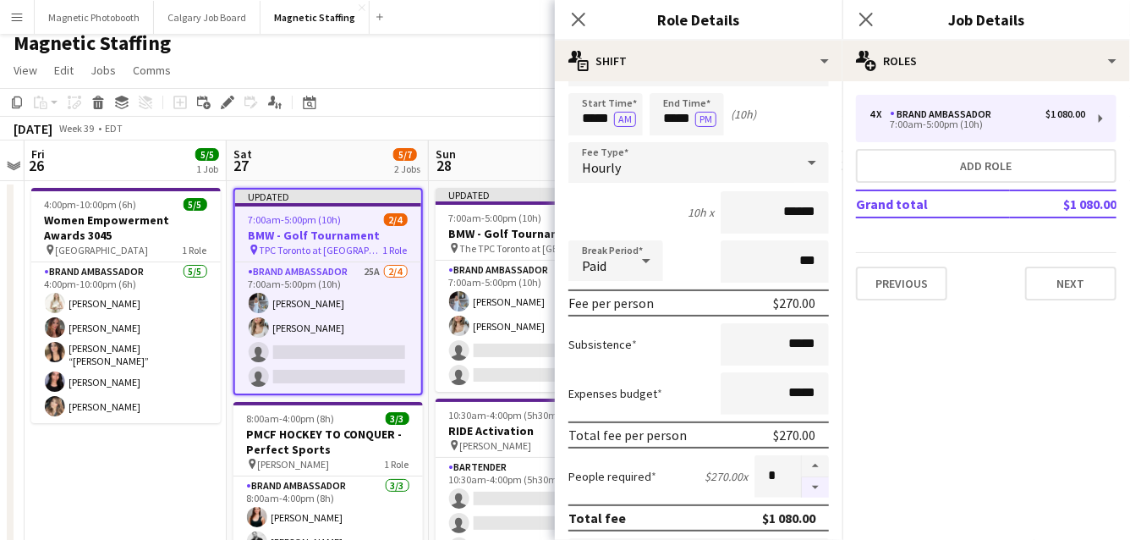
click at [818, 492] on button "button" at bounding box center [815, 487] width 27 height 21
type input "*"
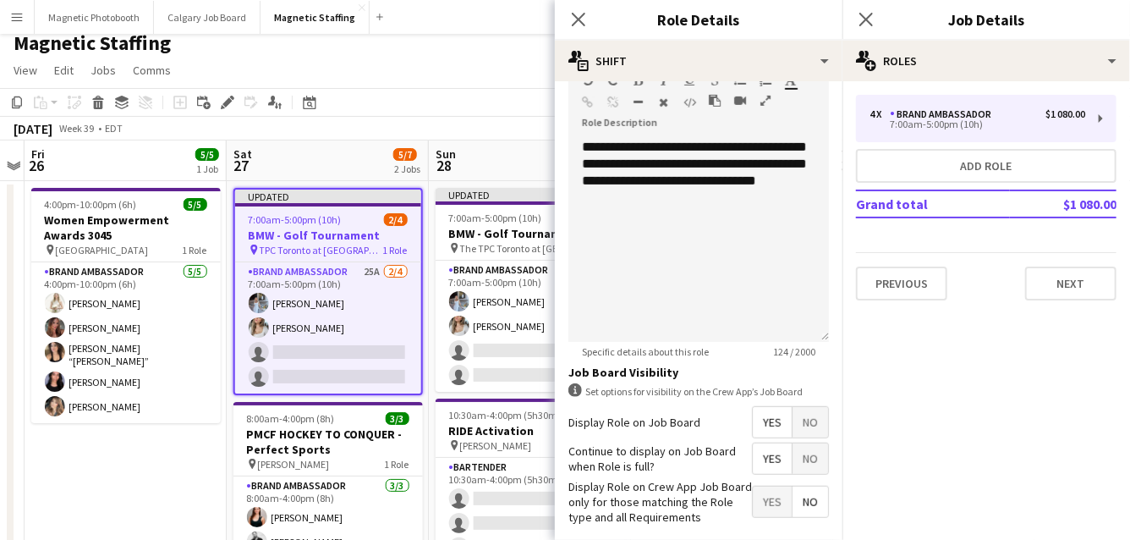
scroll to position [603, 0]
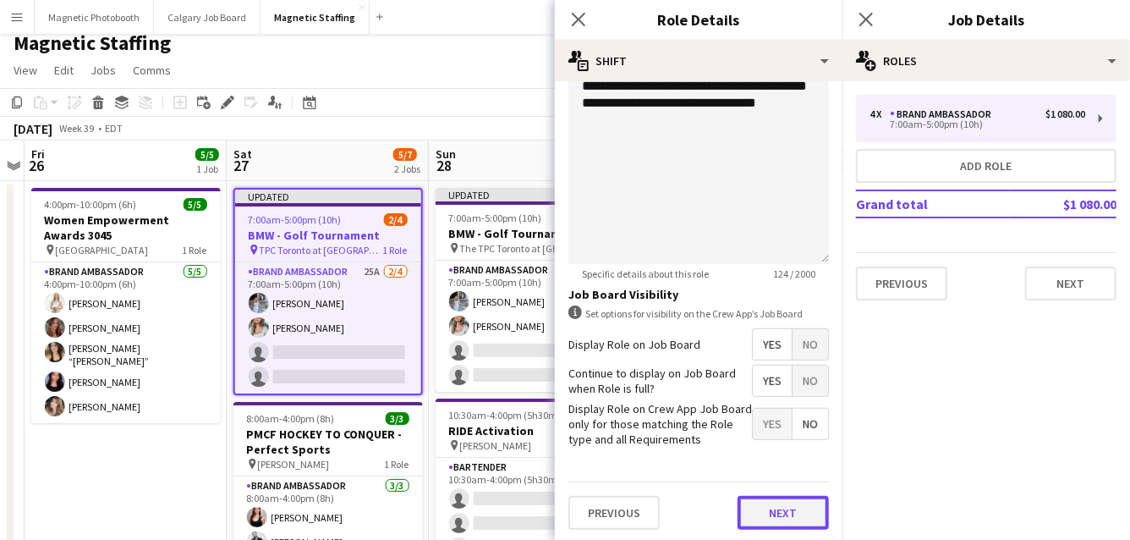
click at [808, 498] on button "Next" at bounding box center [783, 513] width 91 height 34
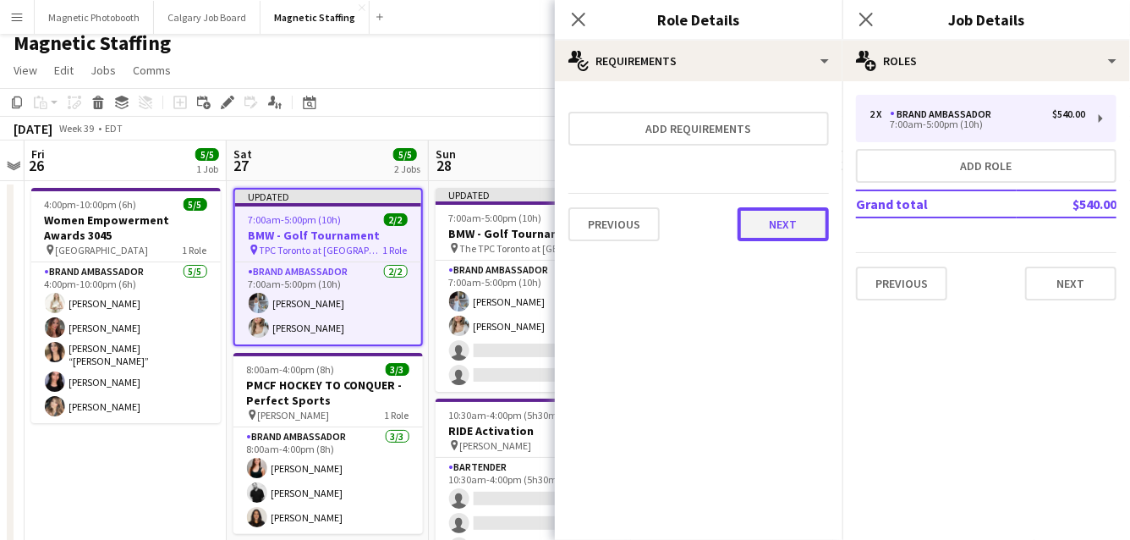
click at [772, 225] on button "Next" at bounding box center [783, 224] width 91 height 34
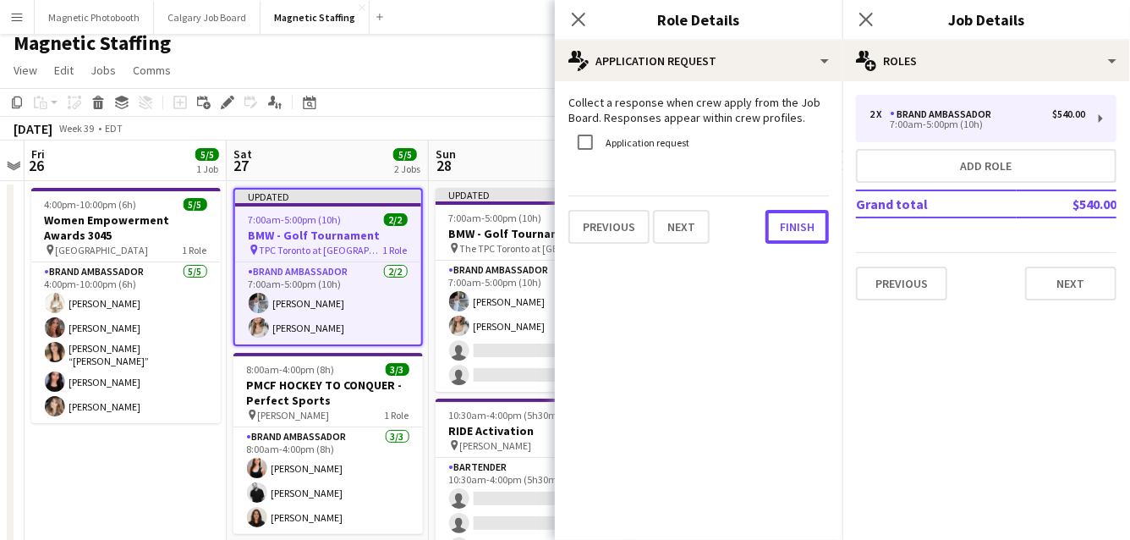
click at [772, 225] on button "Finish" at bounding box center [797, 227] width 63 height 34
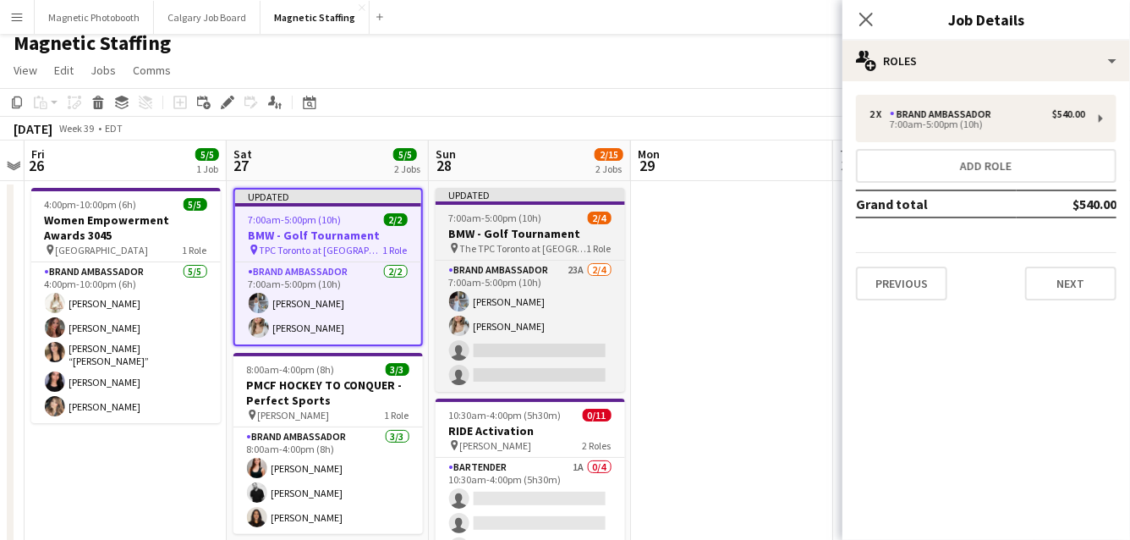
click at [500, 206] on app-job-card "Updated 7:00am-5:00pm (10h) 2/4 BMW - Golf Tournament pin The TPC Toronto at Os…" at bounding box center [531, 290] width 190 height 204
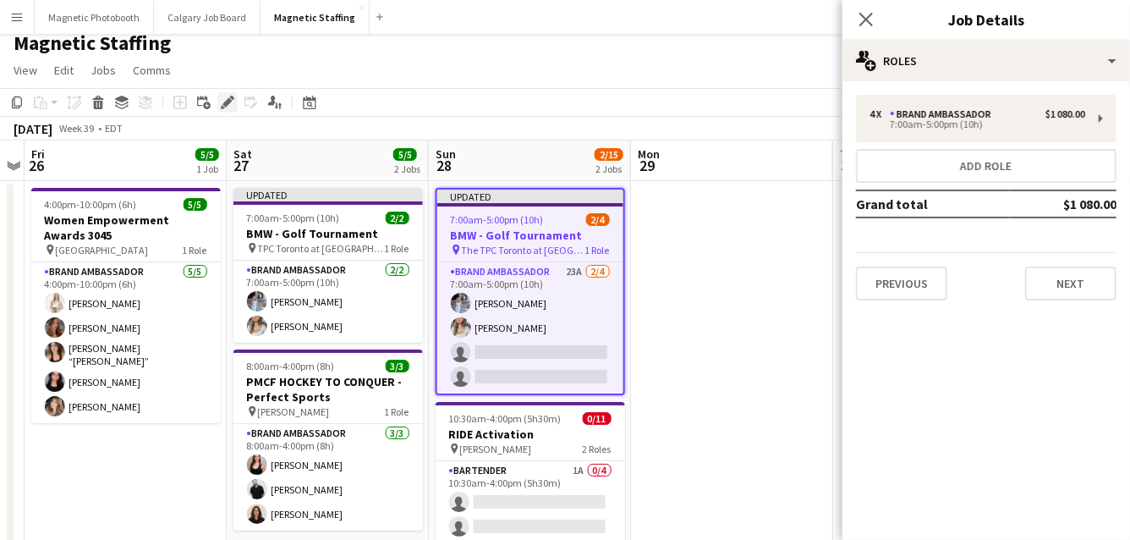
click at [225, 97] on icon "Edit" at bounding box center [228, 103] width 14 height 14
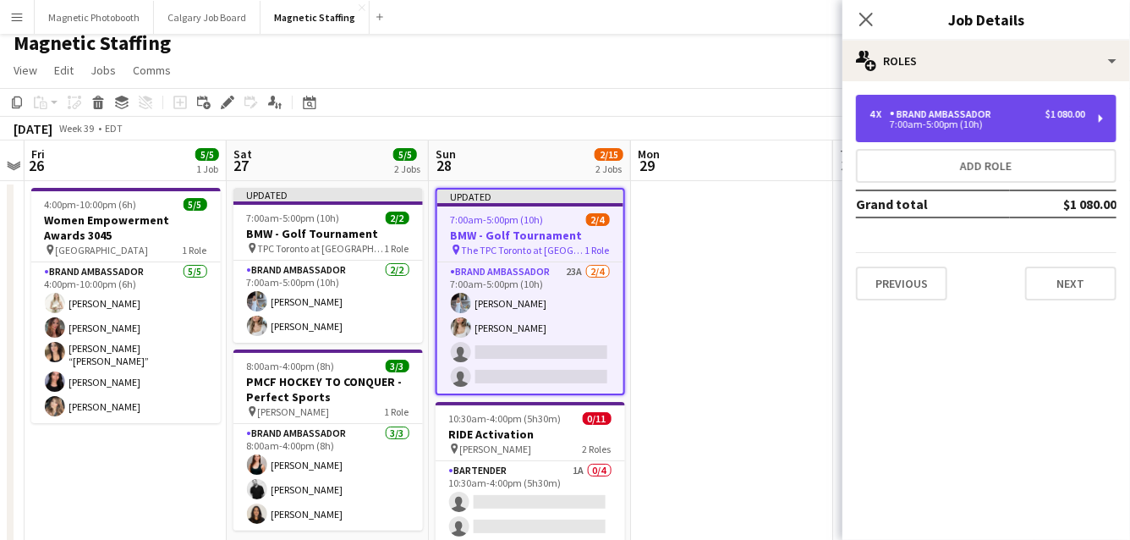
click at [997, 117] on div "4 x Brand Ambassador $1 080.00" at bounding box center [978, 114] width 216 height 12
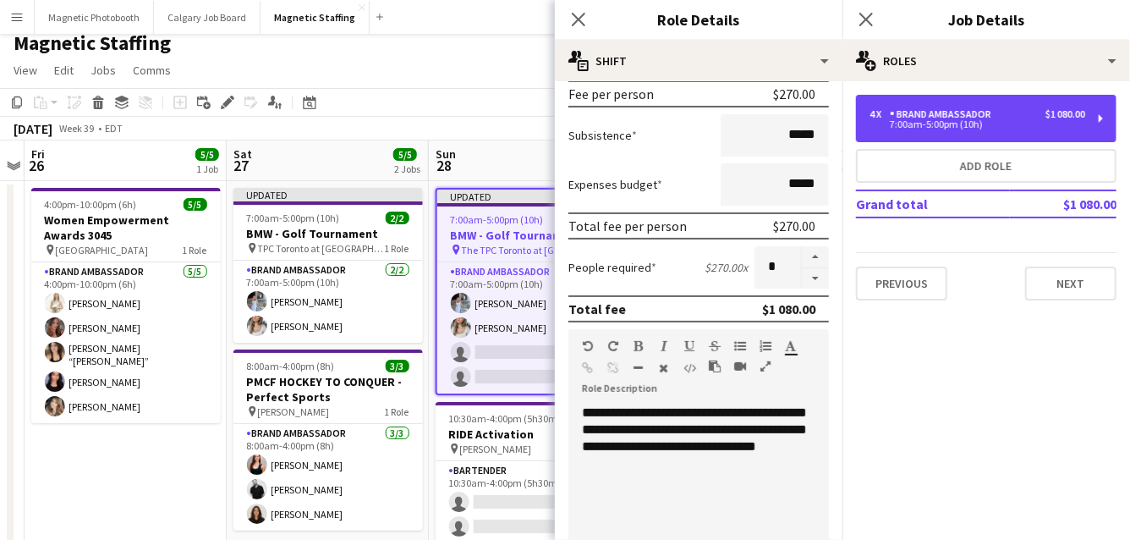
scroll to position [332, 0]
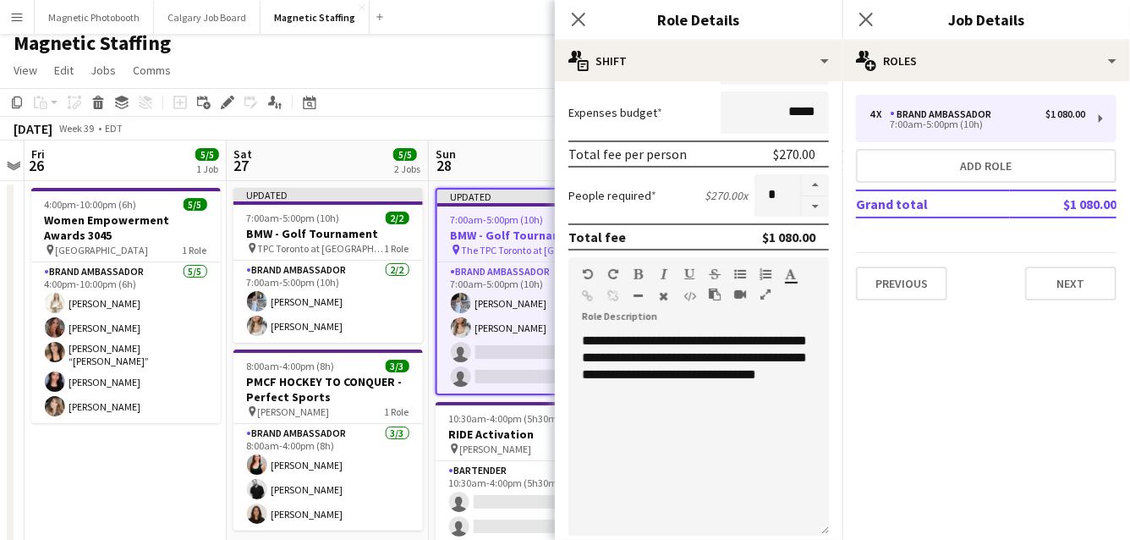
click at [821, 217] on form "**********" at bounding box center [699, 289] width 288 height 1052
click at [820, 209] on button "button" at bounding box center [815, 206] width 27 height 21
type input "*"
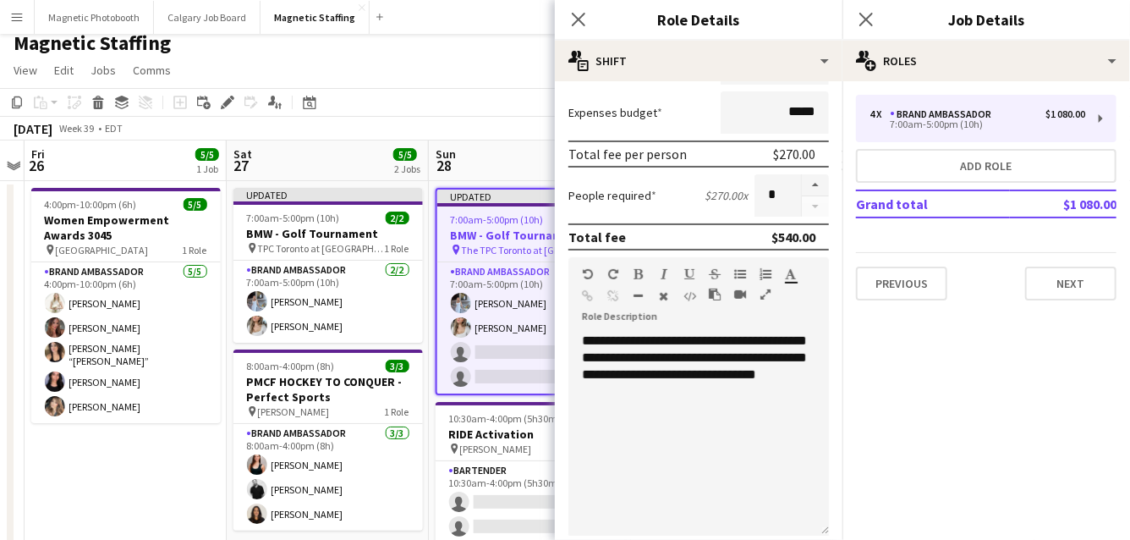
scroll to position [603, 0]
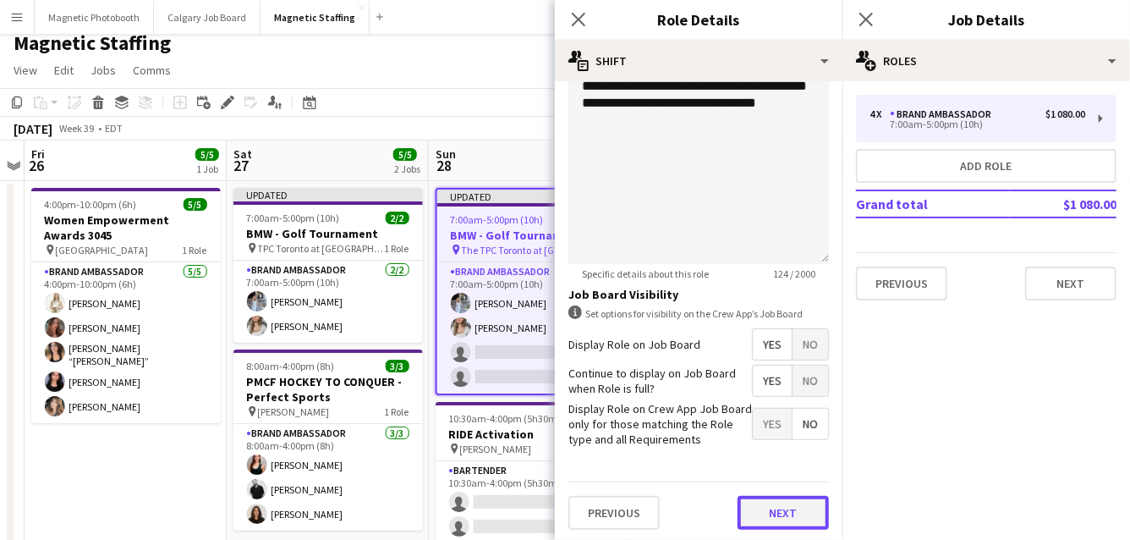
click at [776, 520] on button "Next" at bounding box center [783, 513] width 91 height 34
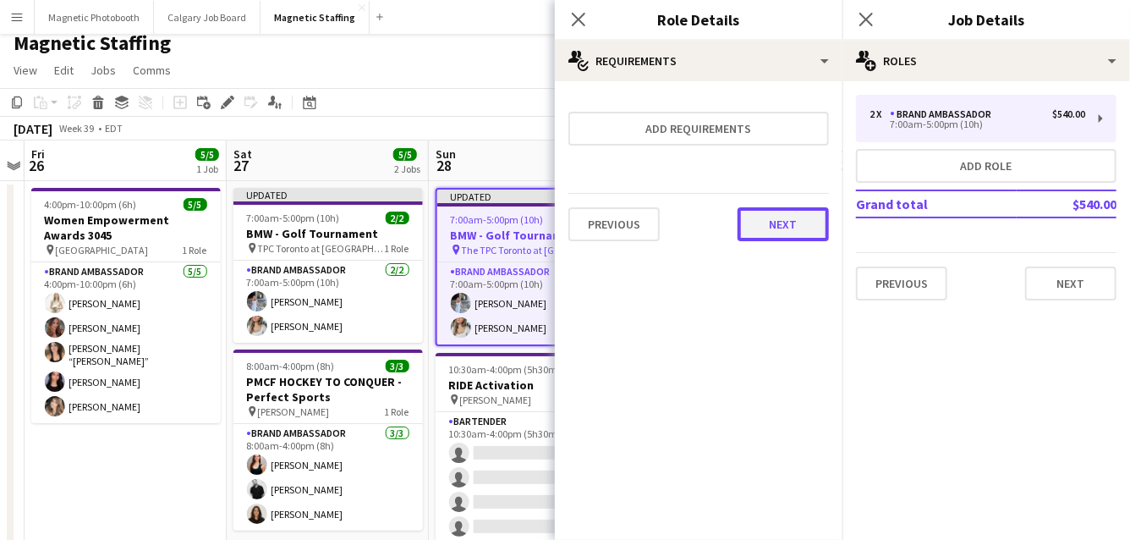
click at [776, 234] on button "Next" at bounding box center [783, 224] width 91 height 34
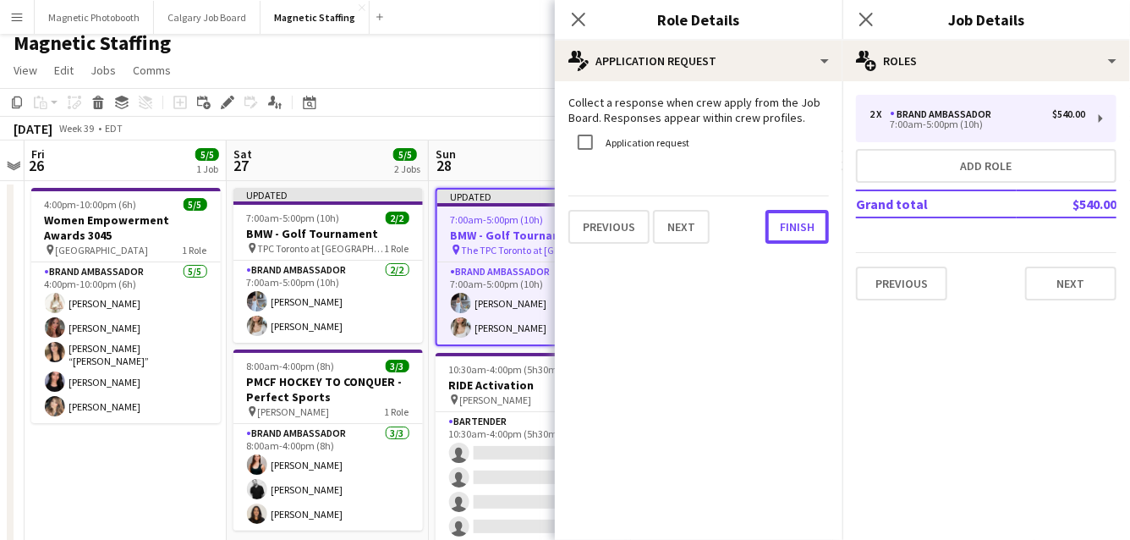
click at [776, 234] on button "Finish" at bounding box center [797, 227] width 63 height 34
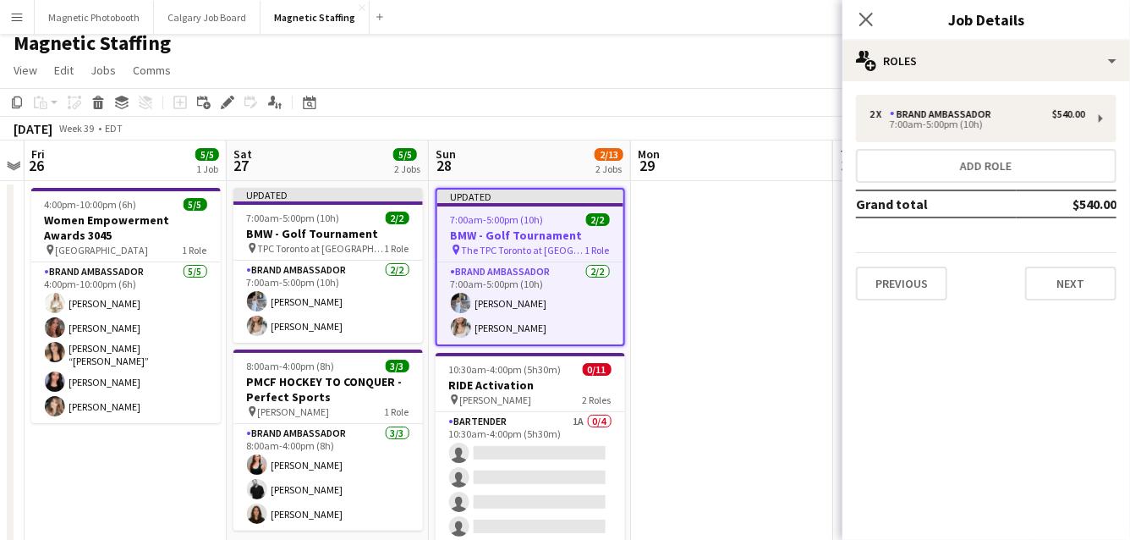
click at [713, 140] on app-board-header-date "Mon 29" at bounding box center [732, 160] width 202 height 41
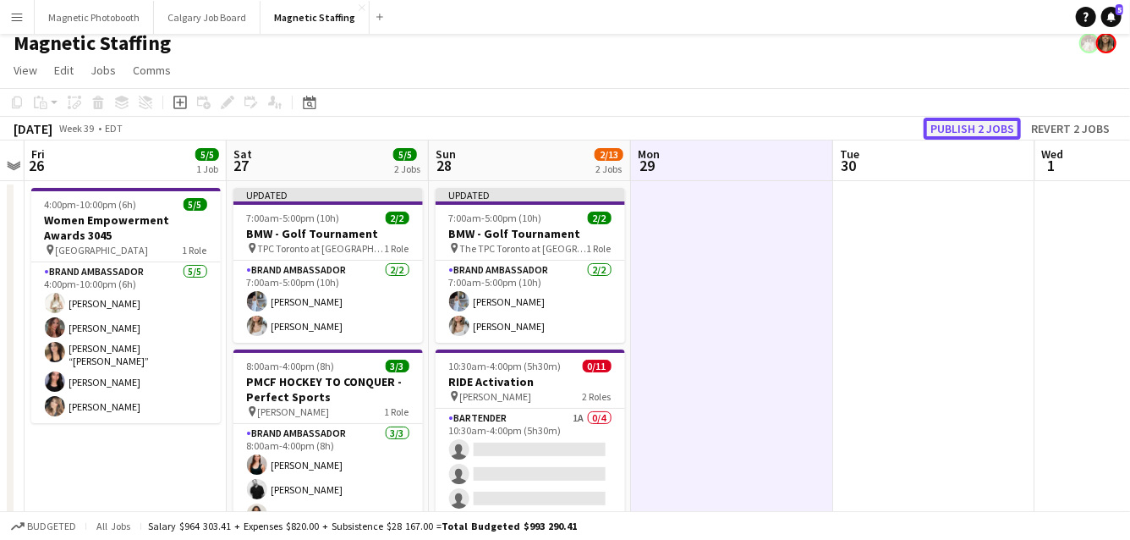
click at [970, 124] on button "Publish 2 jobs" at bounding box center [972, 129] width 97 height 22
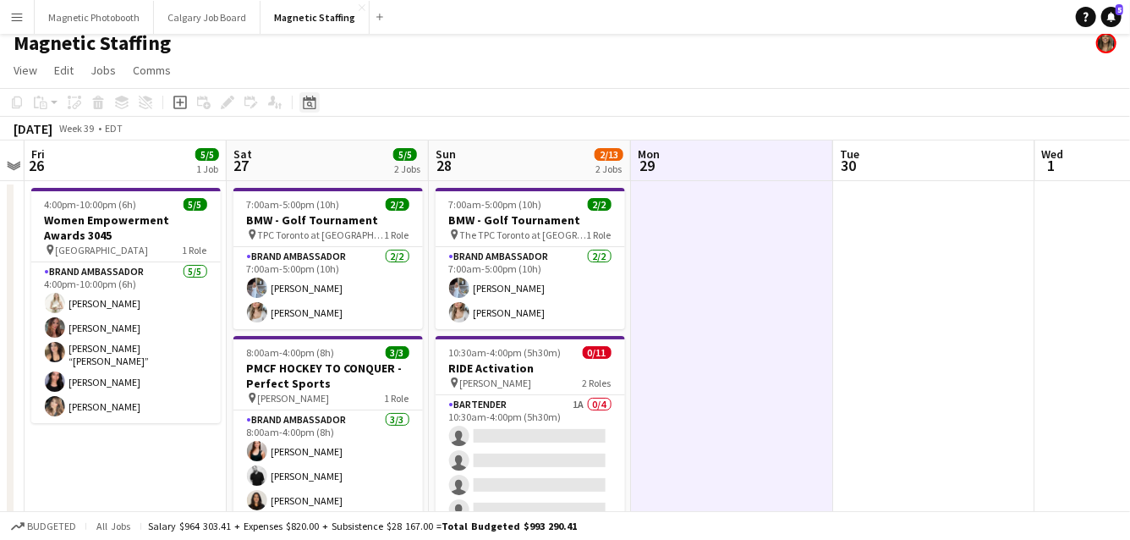
click at [311, 107] on icon "Date picker" at bounding box center [310, 103] width 14 height 14
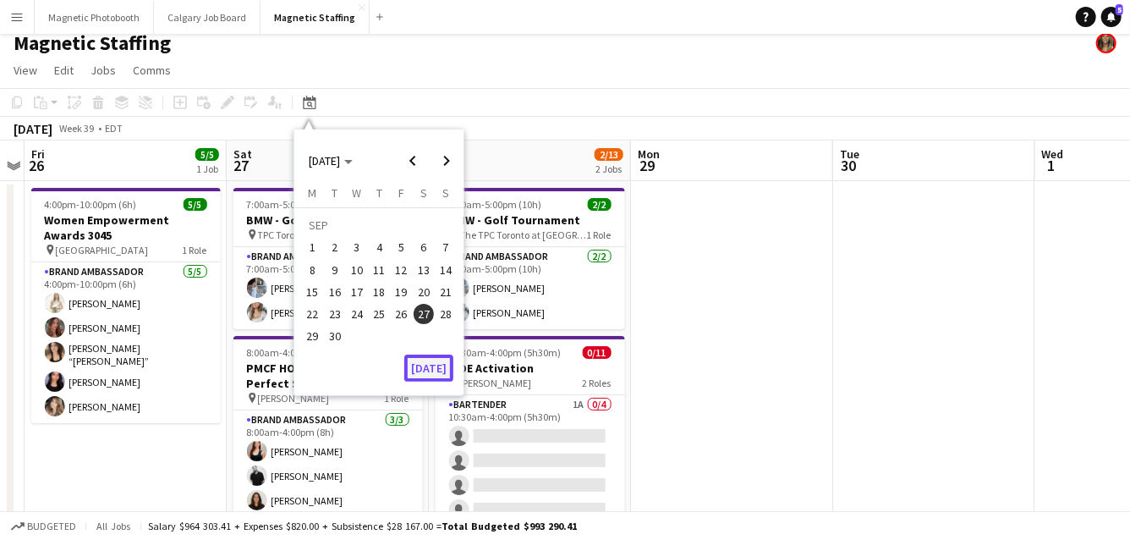
click at [443, 368] on button "[DATE]" at bounding box center [428, 368] width 49 height 27
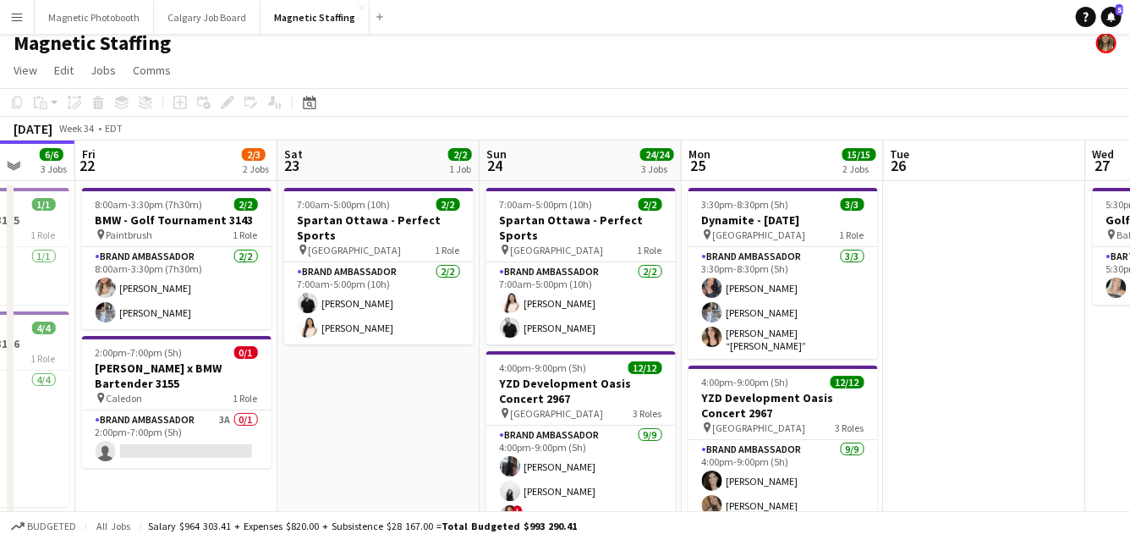
drag, startPoint x: 672, startPoint y: 277, endPoint x: 315, endPoint y: 304, distance: 358.1
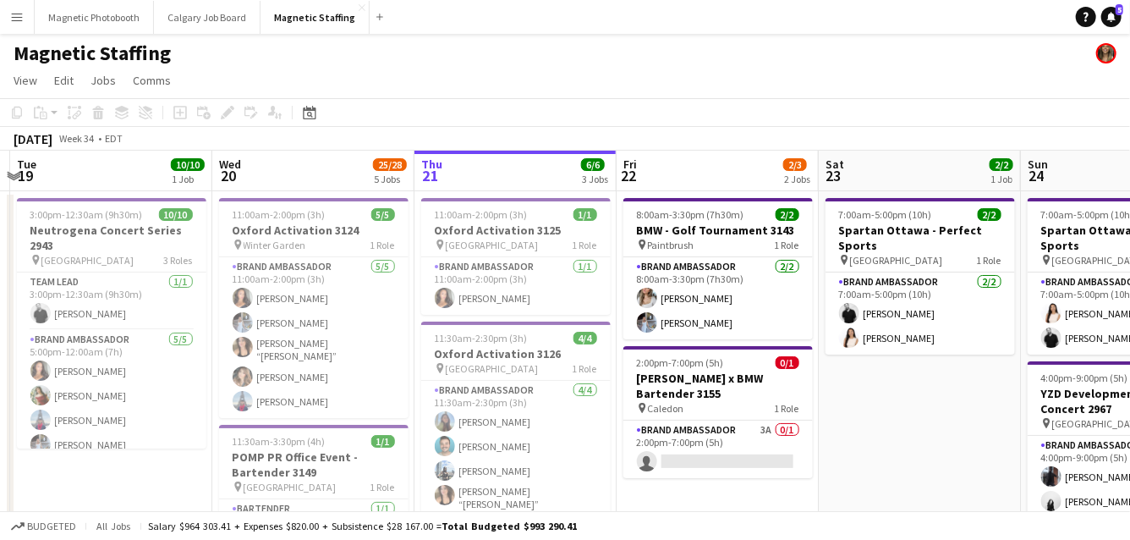
drag, startPoint x: 142, startPoint y: 301, endPoint x: 736, endPoint y: 272, distance: 594.7
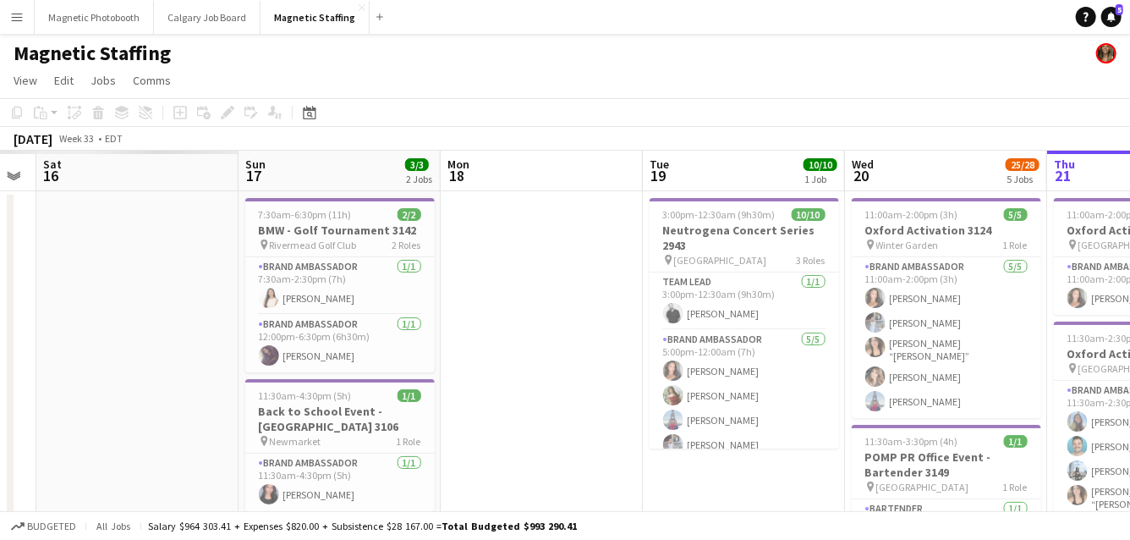
drag, startPoint x: 267, startPoint y: 296, endPoint x: 738, endPoint y: 280, distance: 471.6
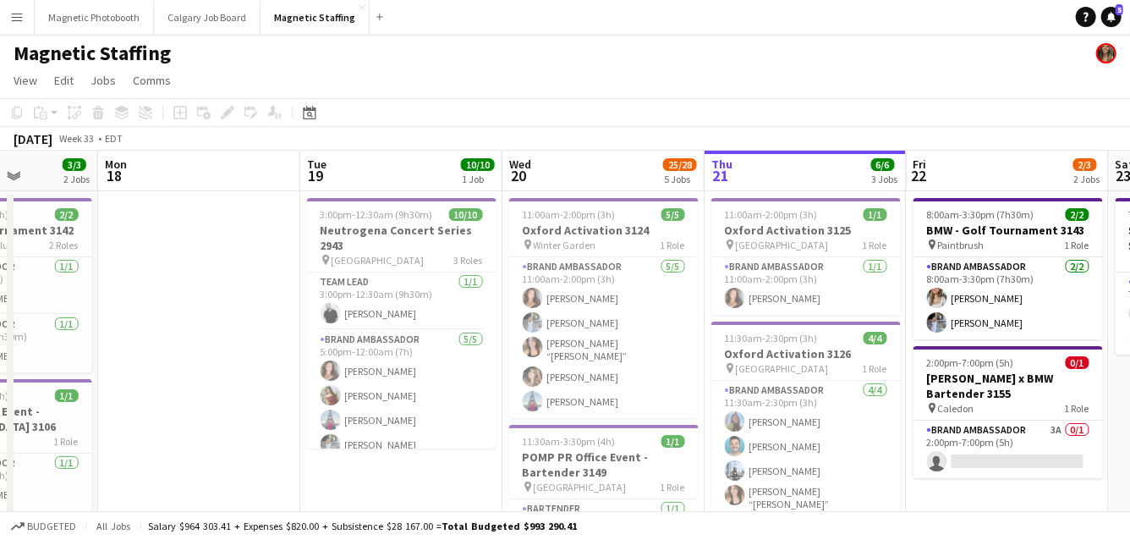
drag, startPoint x: 705, startPoint y: 283, endPoint x: 325, endPoint y: 287, distance: 379.9
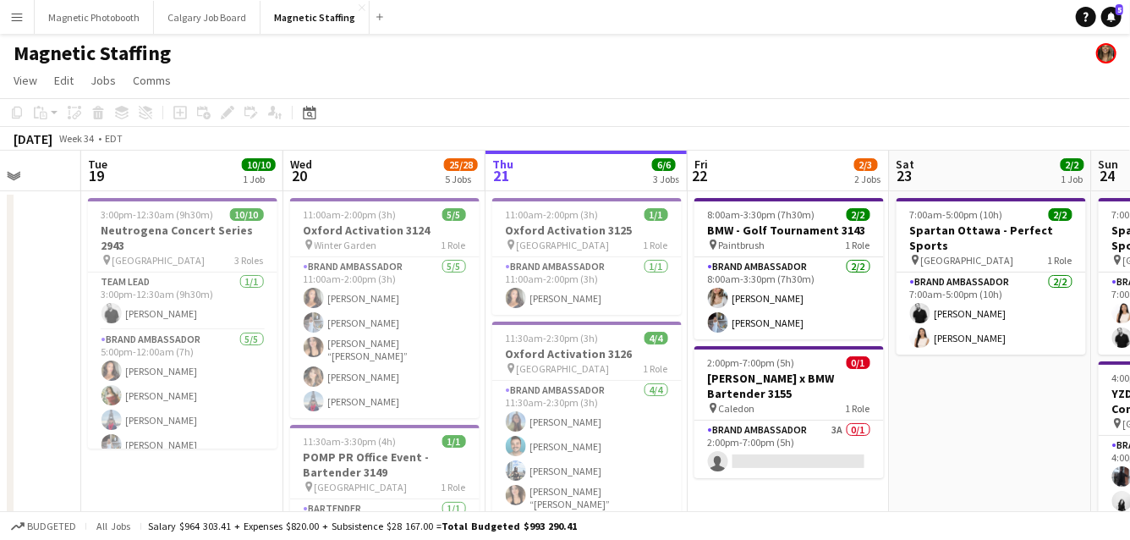
scroll to position [0, 739]
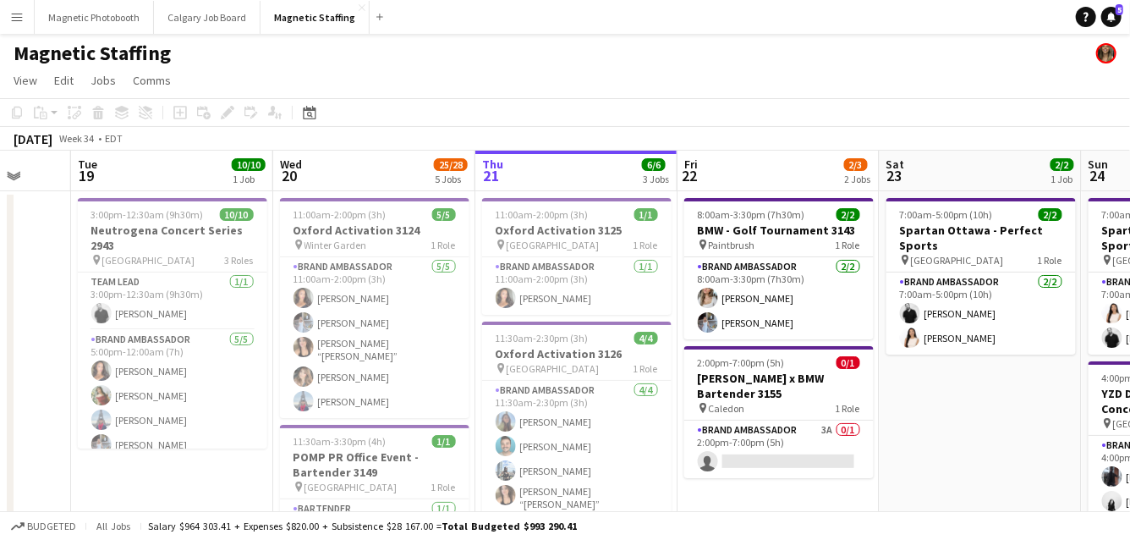
drag, startPoint x: 614, startPoint y: 313, endPoint x: 422, endPoint y: 307, distance: 192.2
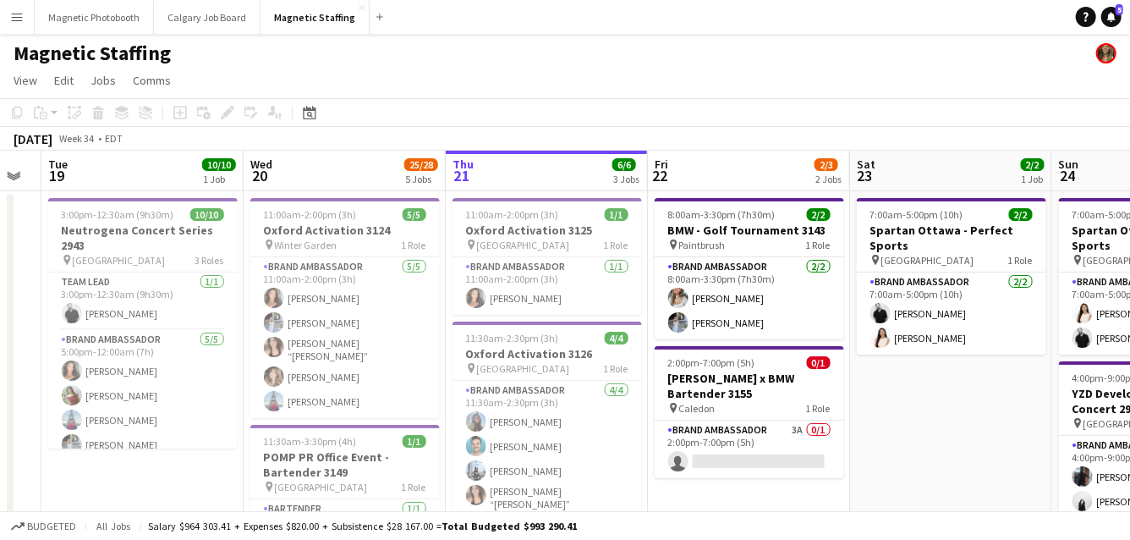
drag, startPoint x: 307, startPoint y: 309, endPoint x: 265, endPoint y: 339, distance: 52.1
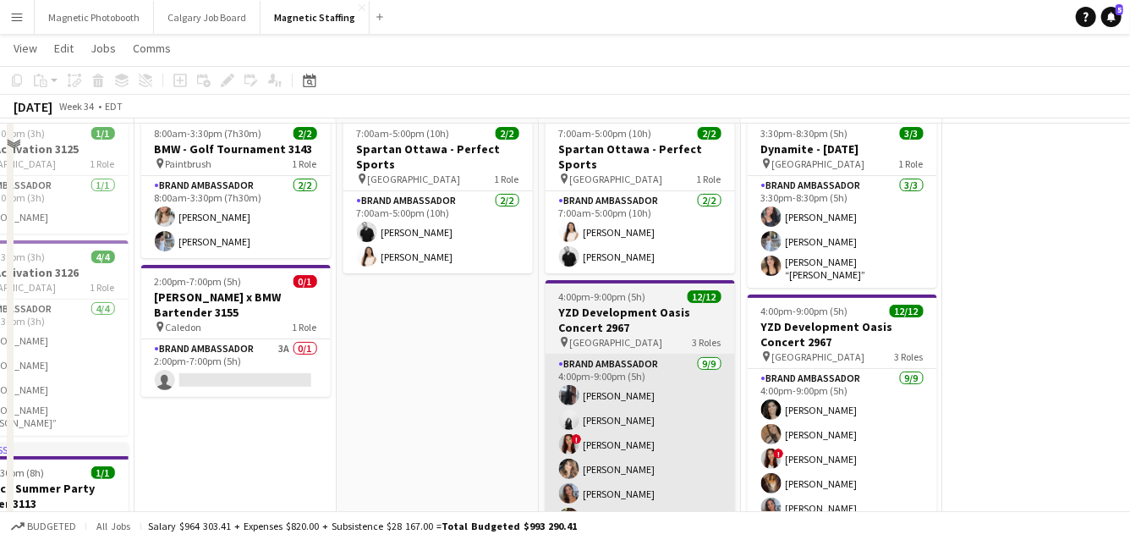
scroll to position [6, 0]
